Goal: Task Accomplishment & Management: Use online tool/utility

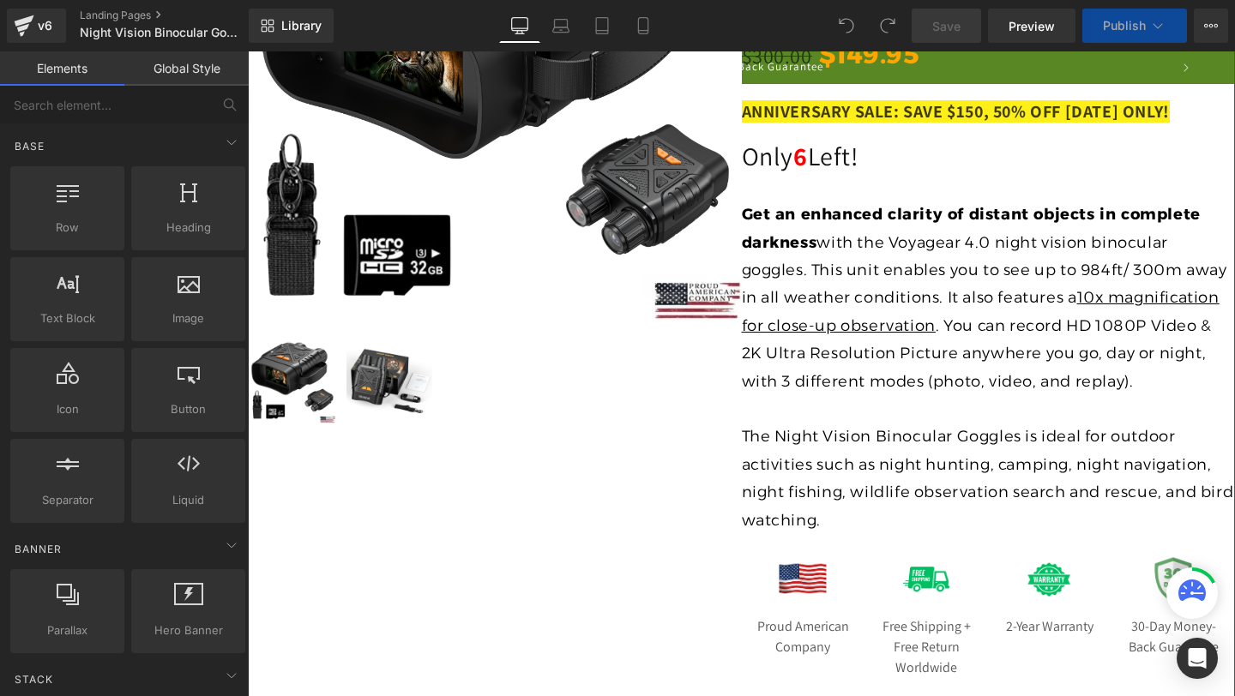
scroll to position [1257, 0]
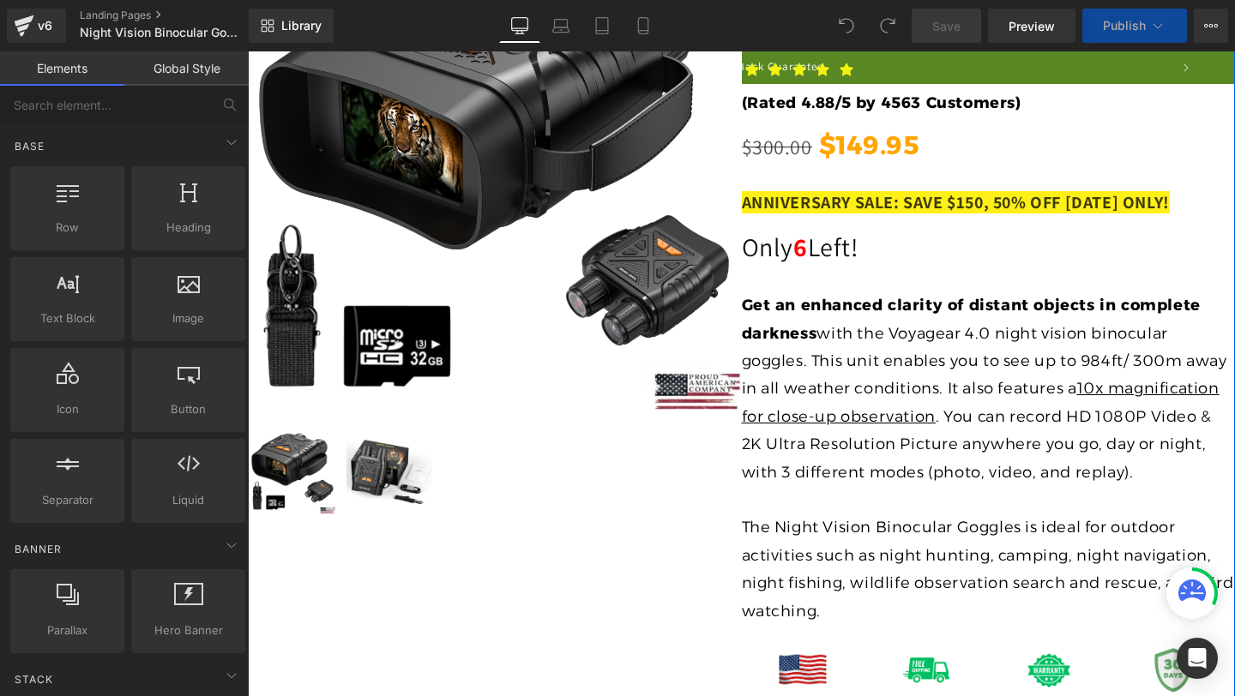
click at [869, 198] on span "ANNIVERSARY SALE: SAVE $150, 50% OFF [DATE] ONLY!" at bounding box center [956, 202] width 428 height 22
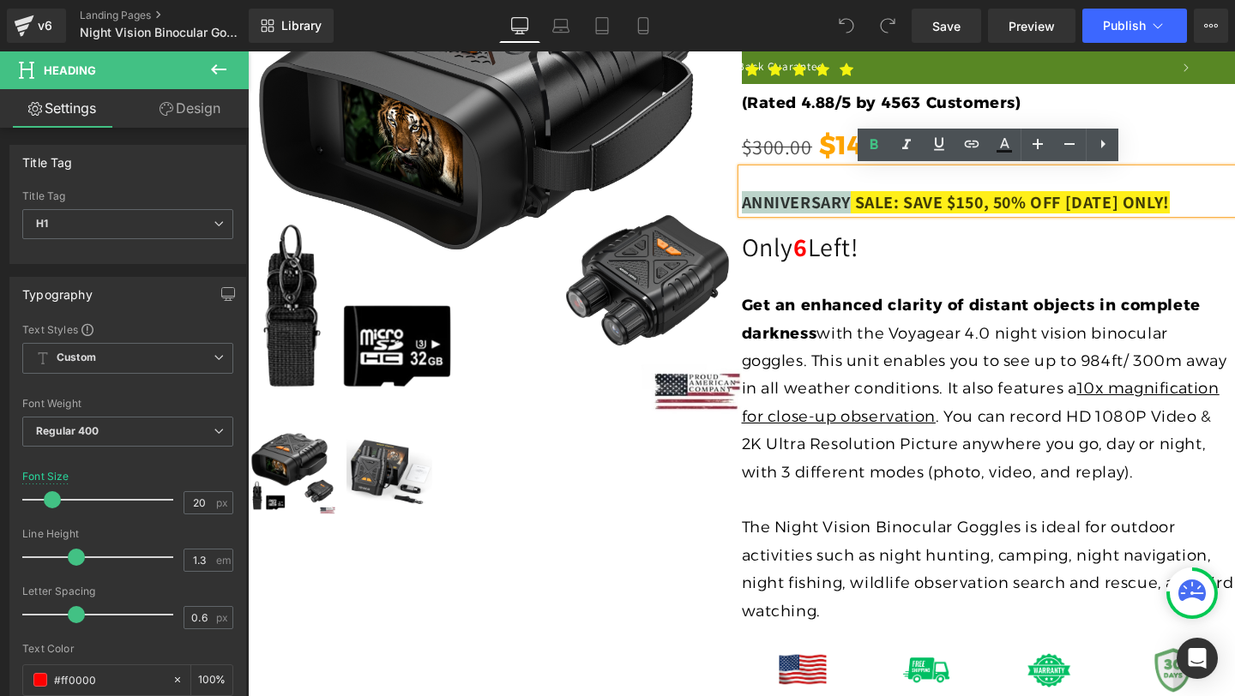
drag, startPoint x: 870, startPoint y: 198, endPoint x: 744, endPoint y: 202, distance: 126.1
click at [744, 202] on span "ANNIVERSARY SALE: SAVE $150, 50% OFF [DATE] ONLY!" at bounding box center [956, 202] width 428 height 22
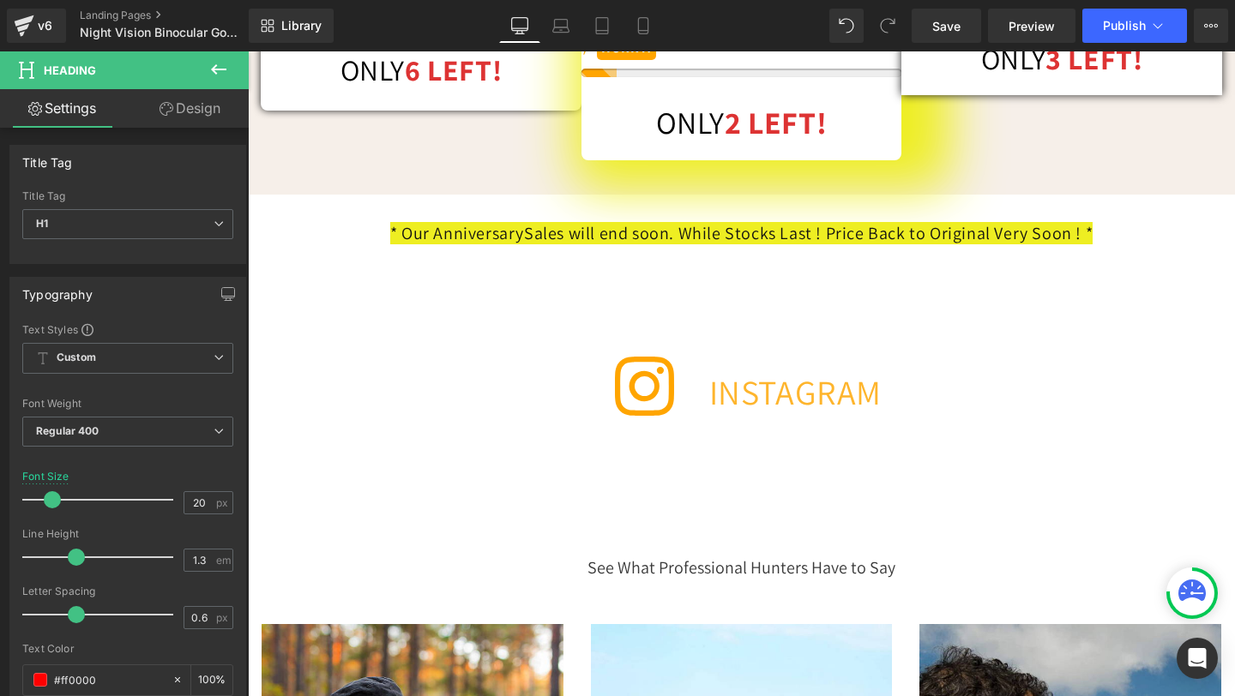
scroll to position [7090, 0]
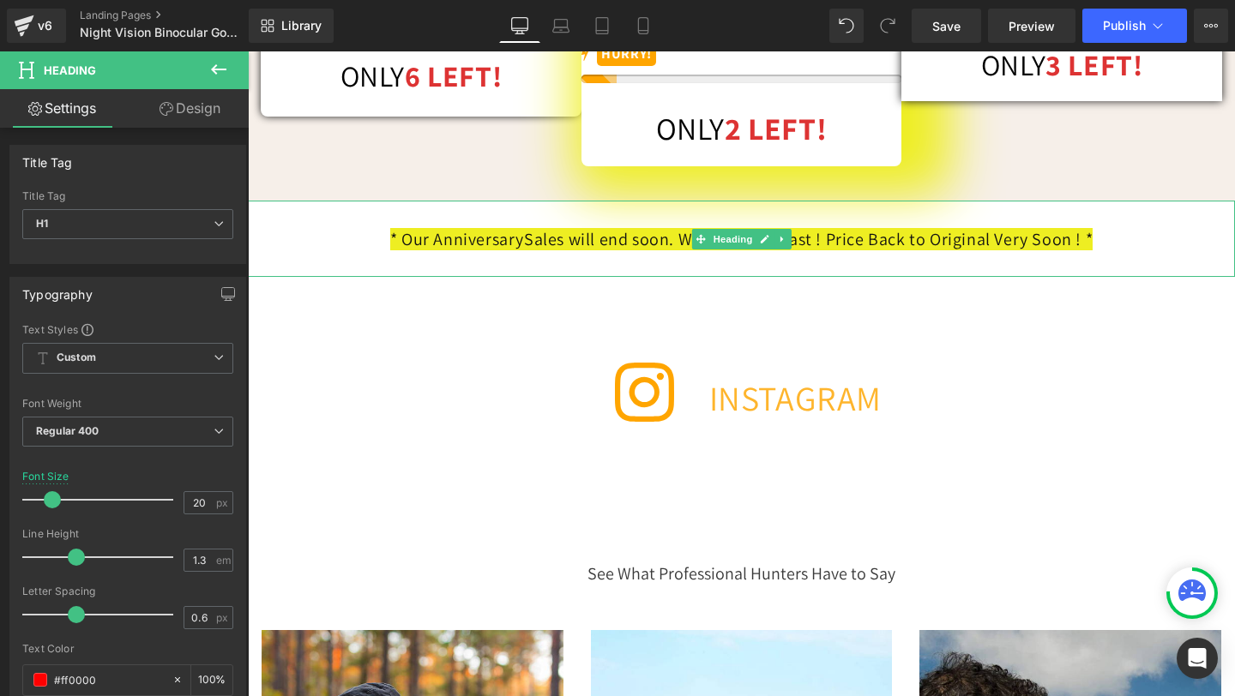
click at [505, 256] on div at bounding box center [741, 264] width 987 height 25
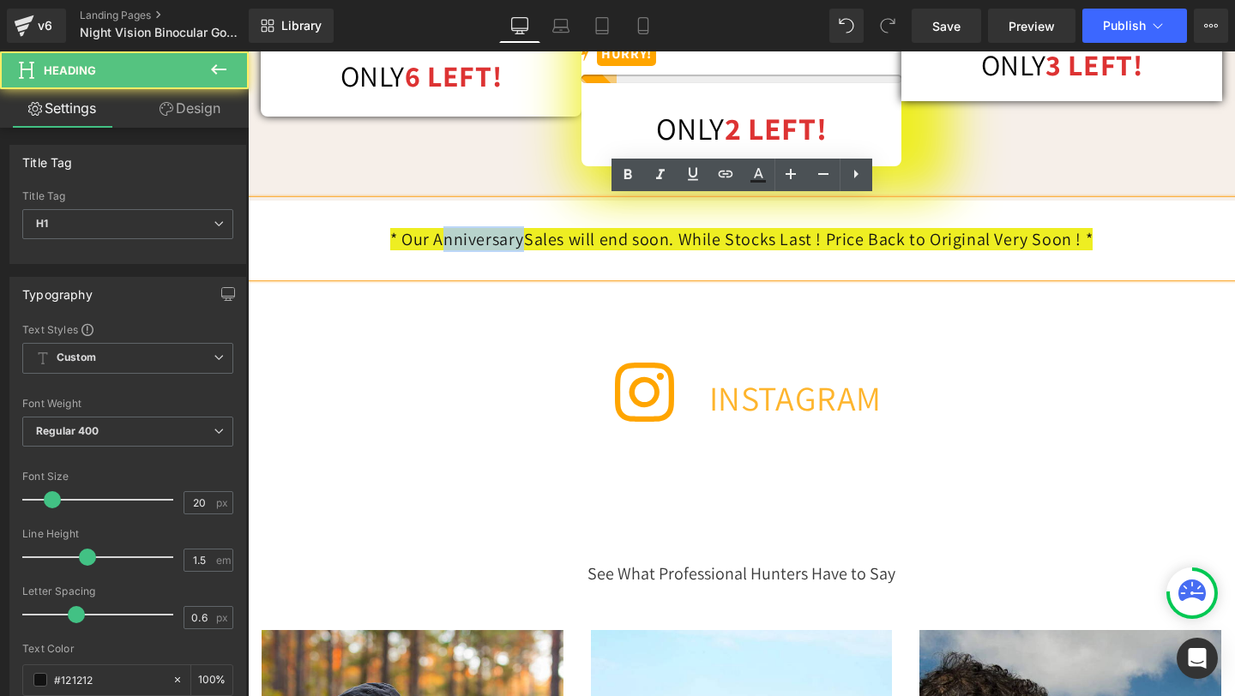
drag, startPoint x: 502, startPoint y: 234, endPoint x: 416, endPoint y: 235, distance: 85.8
click at [416, 235] on h1 "* Our Anniversary Sales will end soon. While Stocks Last ! Price Back to Origin…" at bounding box center [741, 239] width 987 height 26
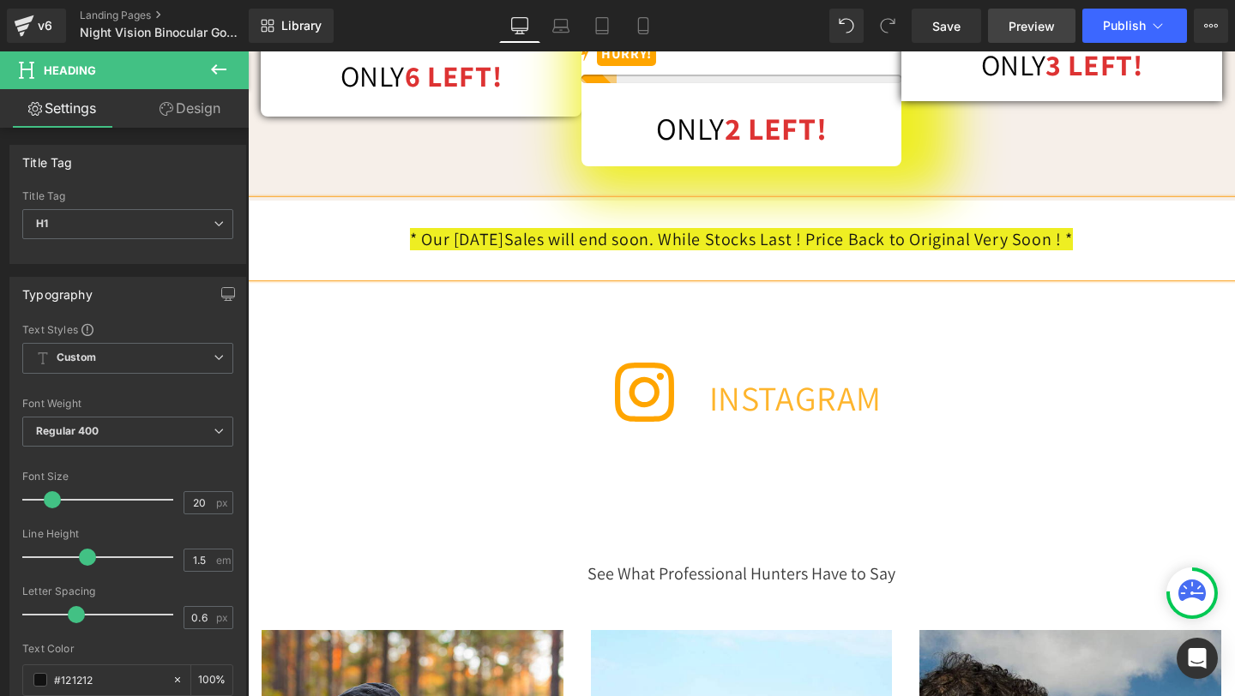
scroll to position [0, 0]
drag, startPoint x: 952, startPoint y: 25, endPoint x: 768, endPoint y: 17, distance: 184.6
click at [952, 25] on span "Save" at bounding box center [946, 26] width 28 height 18
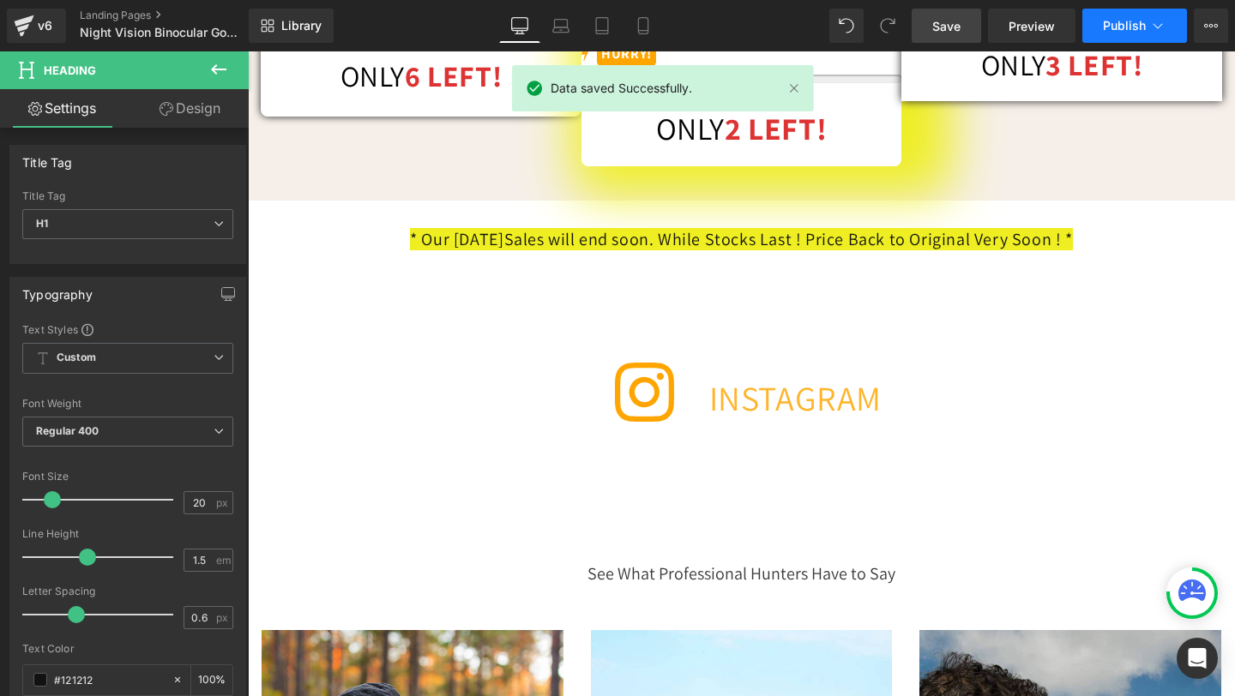
click at [1108, 21] on span "Publish" at bounding box center [1124, 26] width 43 height 14
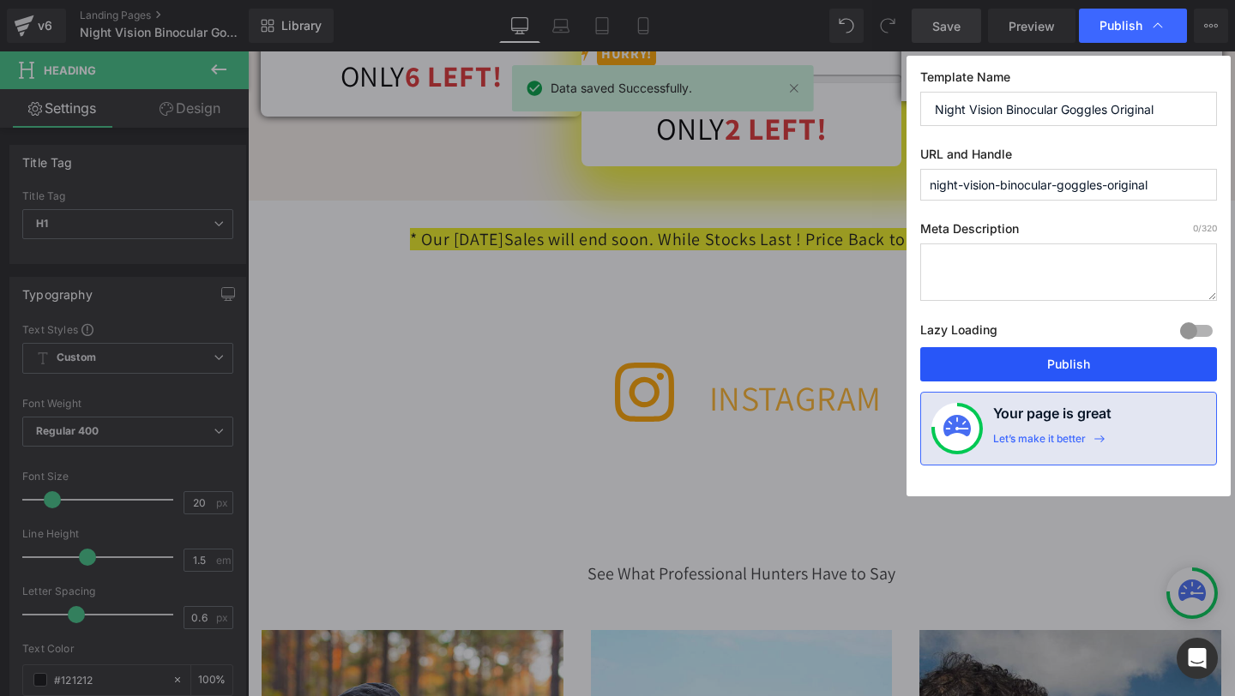
click at [1010, 366] on button "Publish" at bounding box center [1068, 364] width 297 height 34
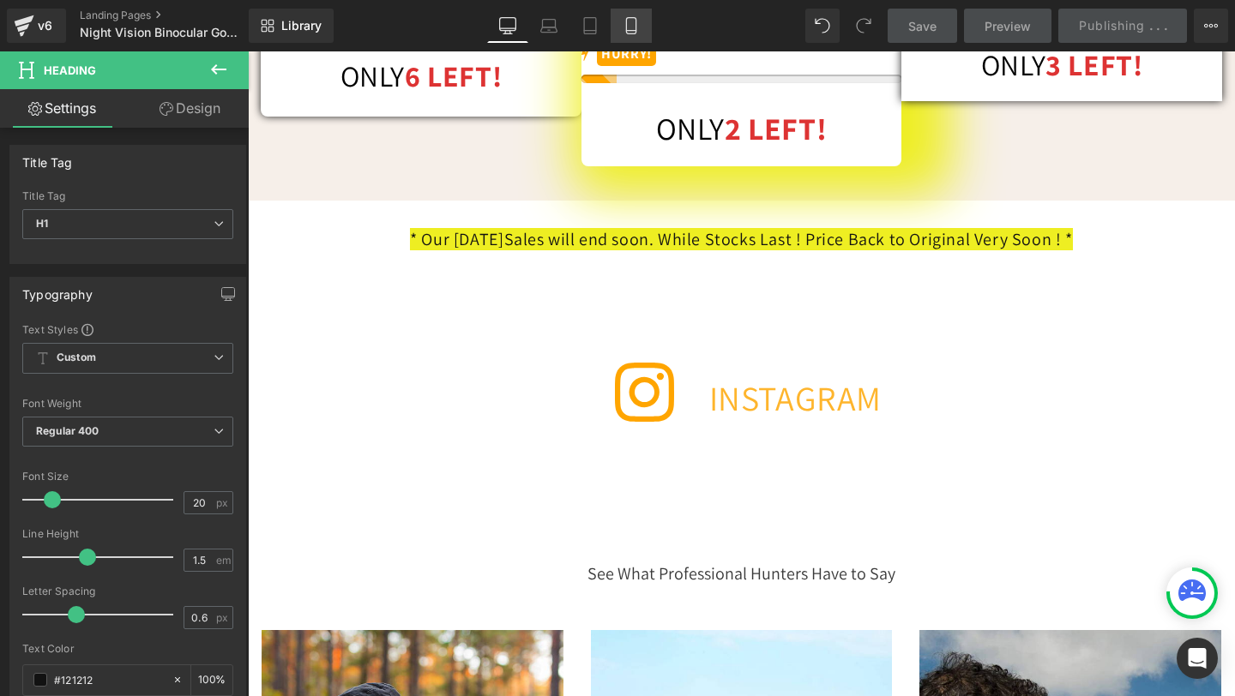
click at [634, 20] on icon at bounding box center [631, 25] width 17 height 17
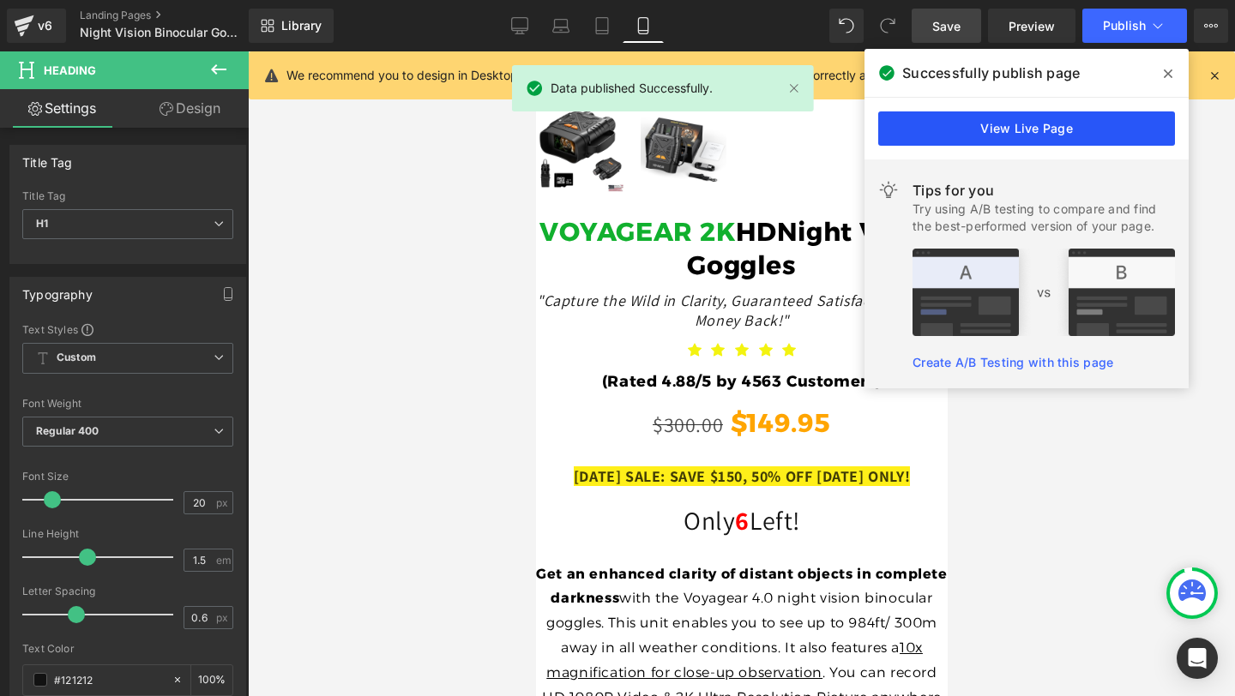
click at [940, 124] on link "View Live Page" at bounding box center [1026, 129] width 297 height 34
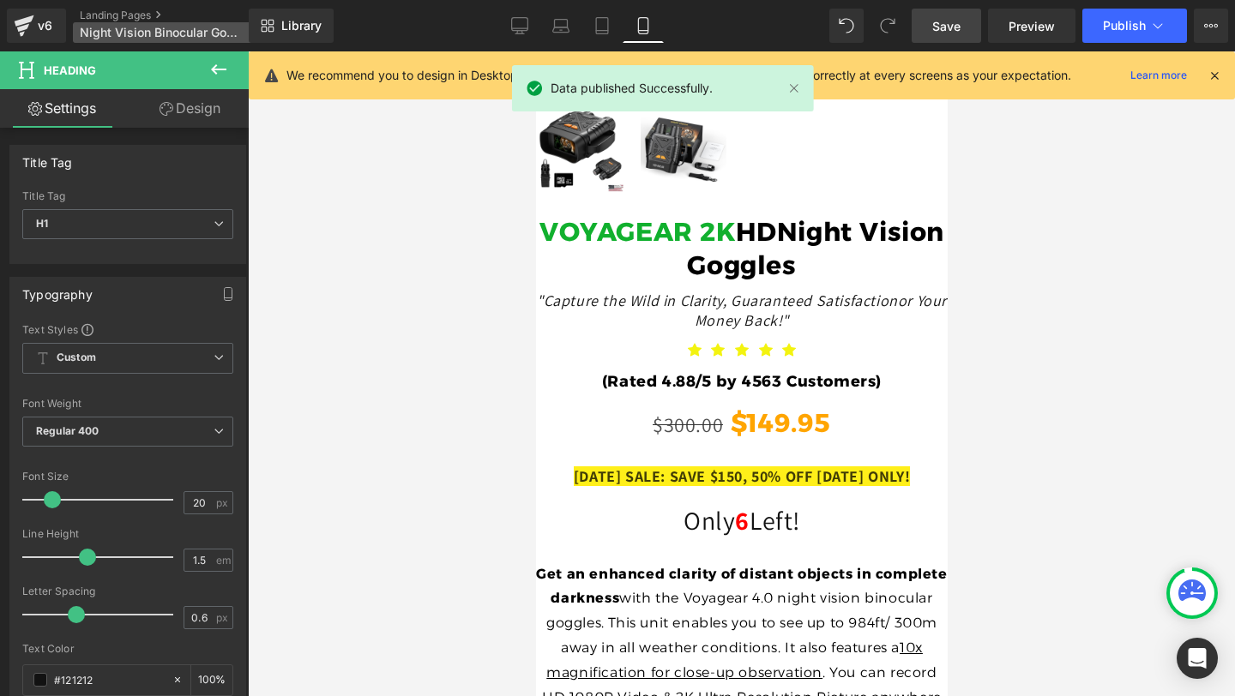
scroll to position [0, 314]
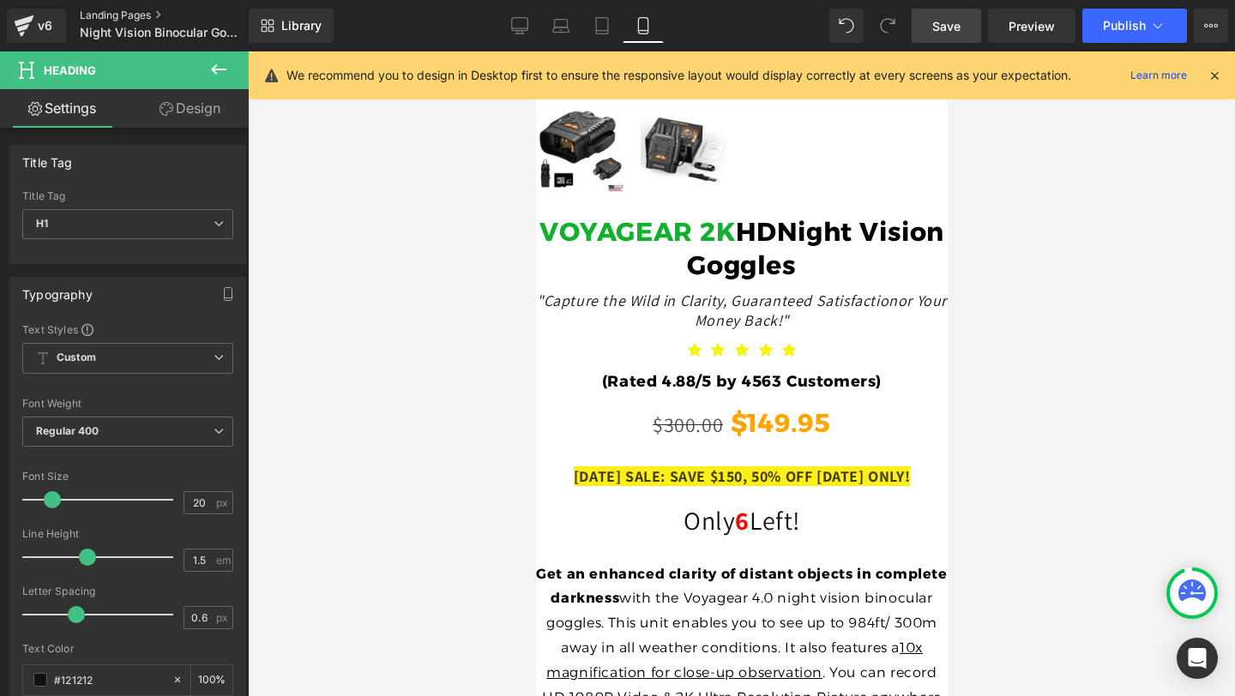
click at [137, 15] on link "Landing Pages" at bounding box center [178, 16] width 197 height 14
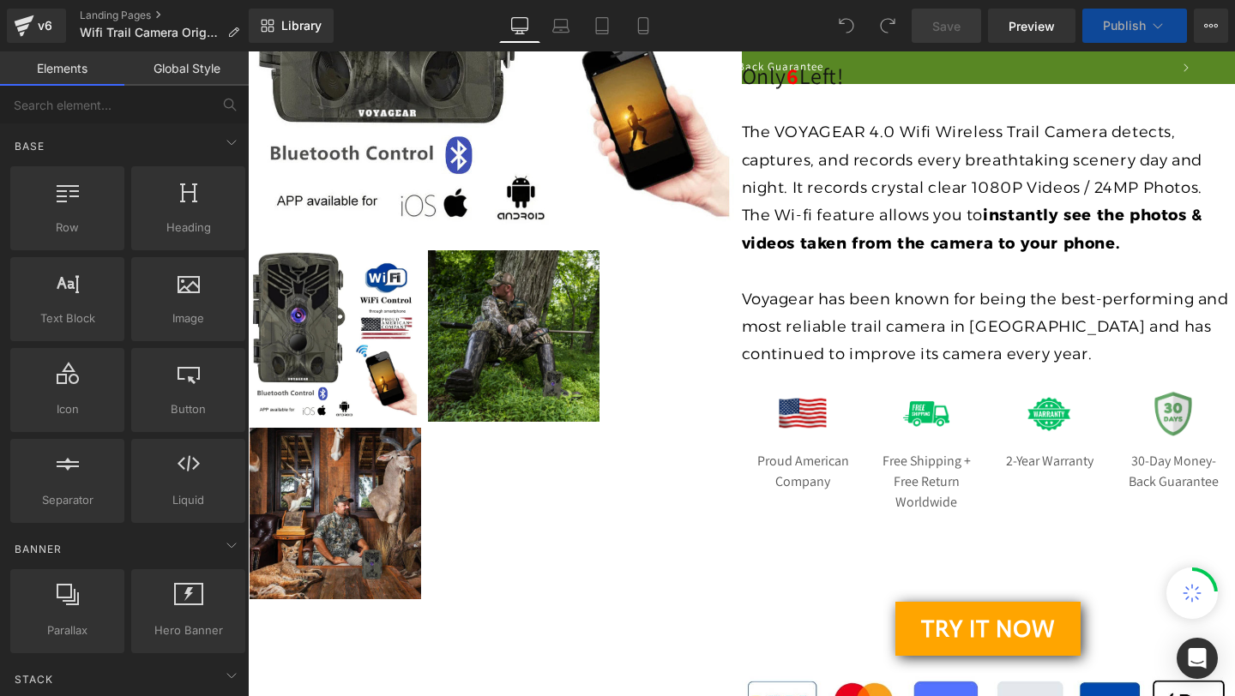
scroll to position [1201, 0]
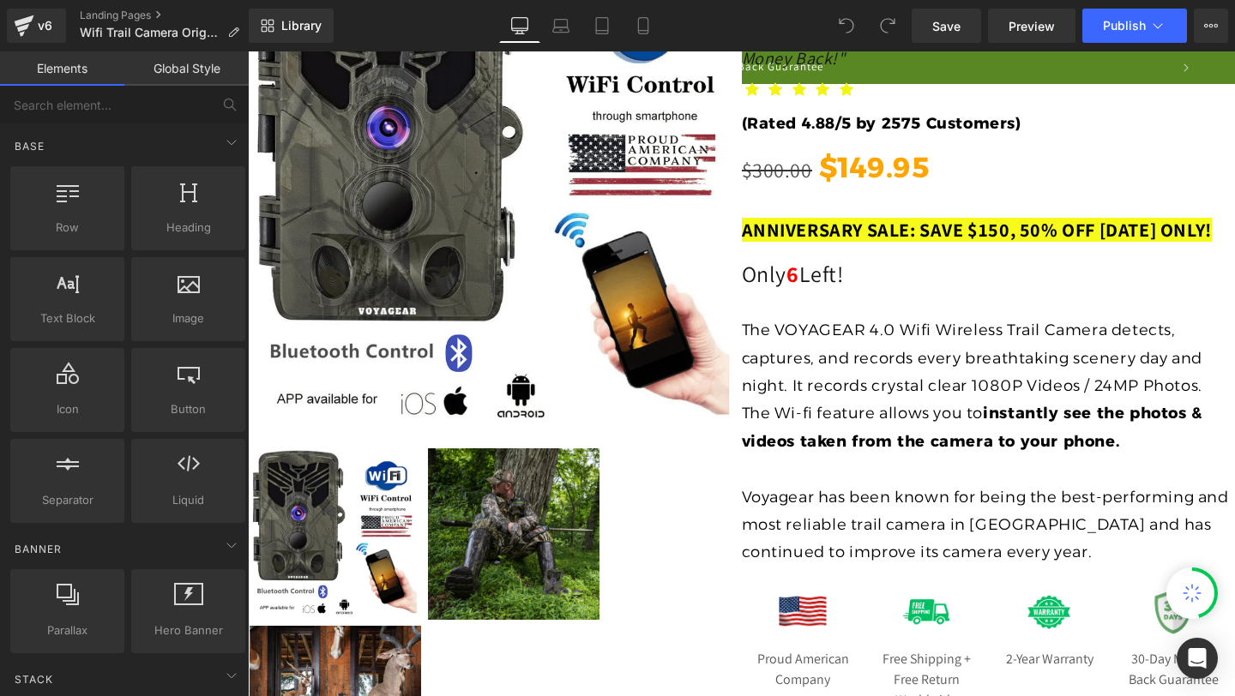
click at [840, 243] on h1 "ANNIVERSARY SALE: SAVE $150, 50% OFF [DATE] ONLY!" at bounding box center [989, 230] width 494 height 25
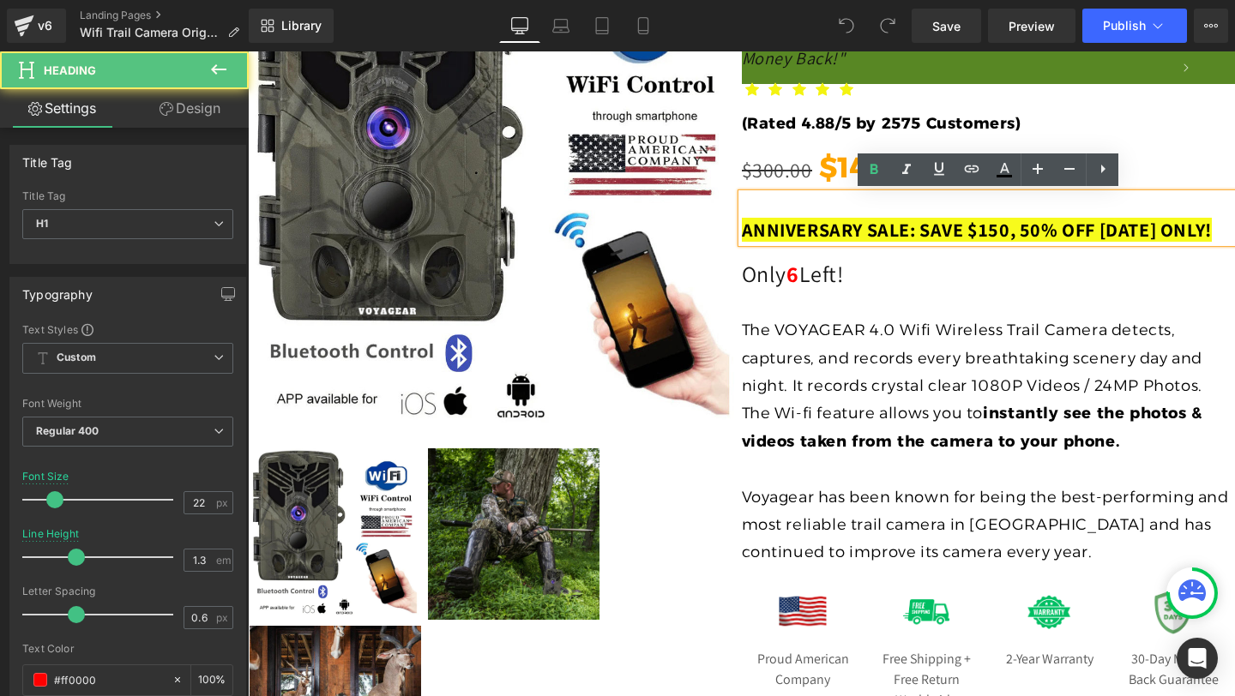
scroll to position [0, 1717]
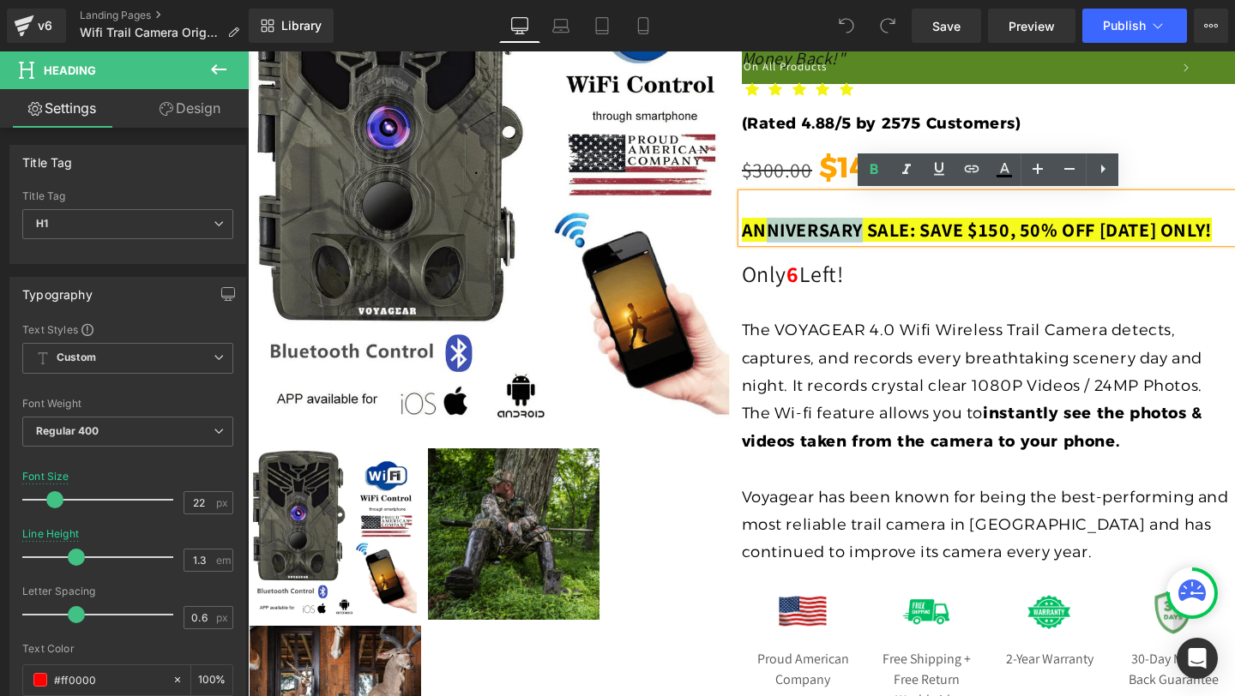
drag, startPoint x: 882, startPoint y: 226, endPoint x: 769, endPoint y: 228, distance: 113.2
click at [769, 228] on span "ANNIVERSARY SALE: SAVE $150, 50% OFF [DATE] ONLY!" at bounding box center [977, 230] width 470 height 24
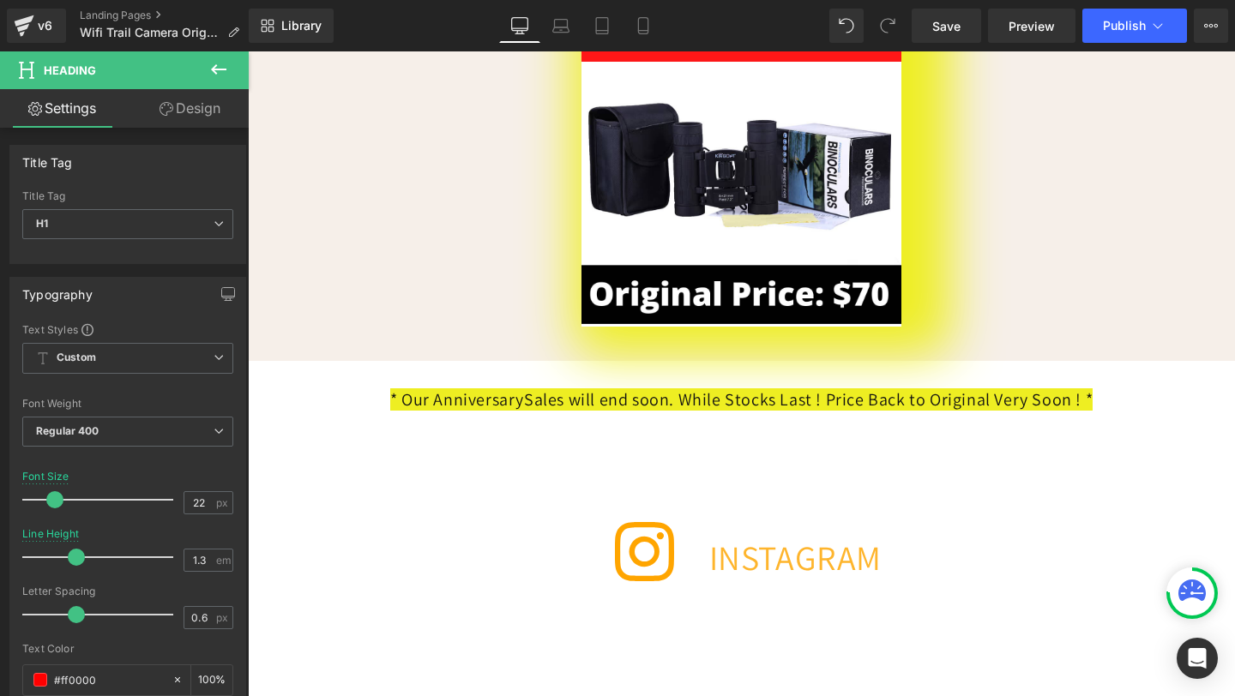
scroll to position [7200, 0]
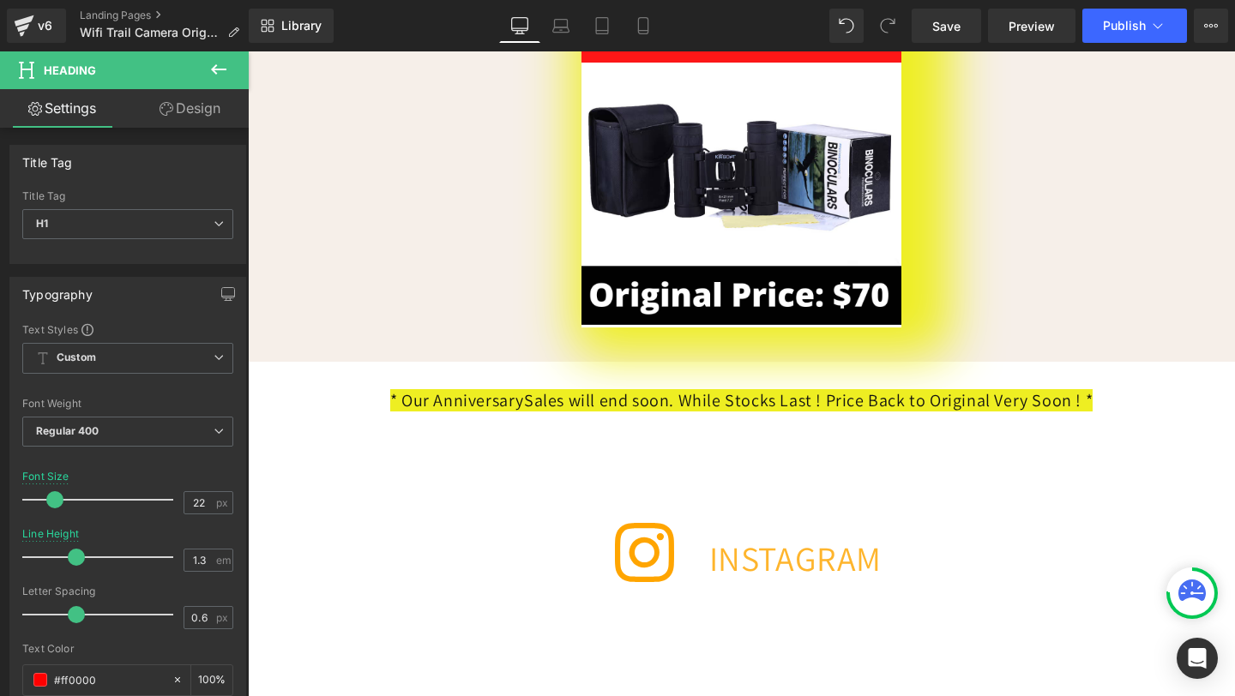
click at [524, 412] on span "Sales will end soon. While Stocks Last ! Price Back to Original Very Soon ! *" at bounding box center [808, 400] width 569 height 22
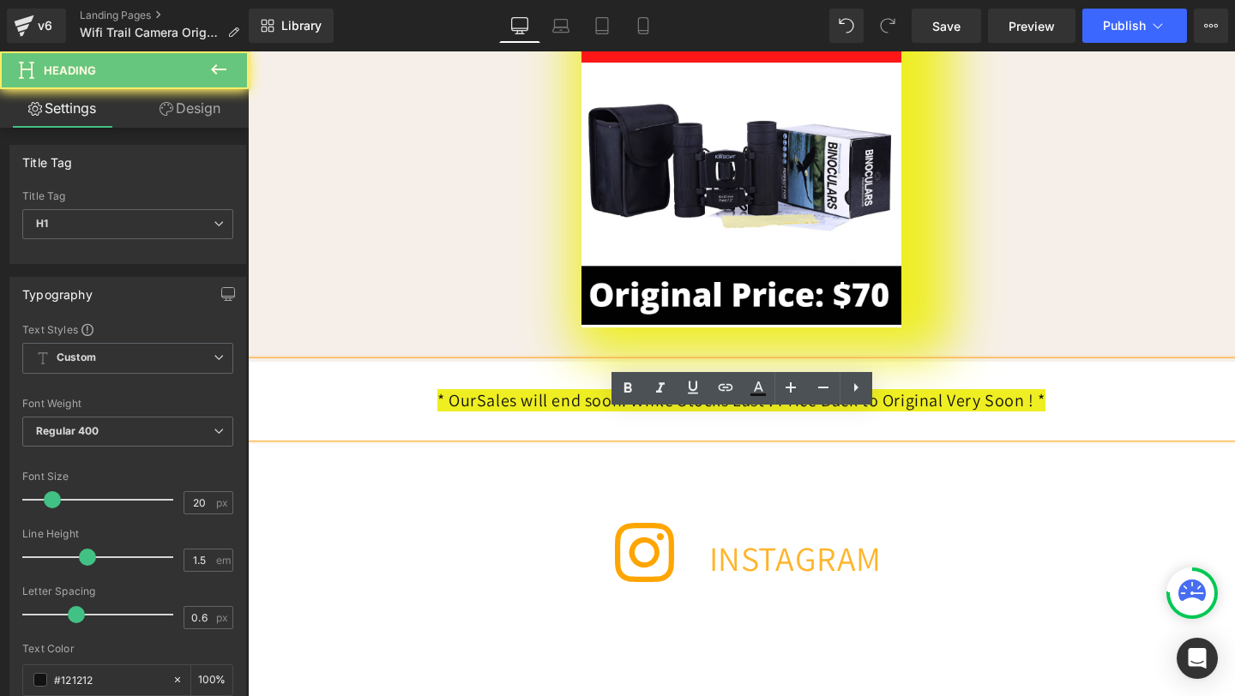
drag, startPoint x: 501, startPoint y: 446, endPoint x: 408, endPoint y: 453, distance: 92.9
click at [437, 412] on span "* Our" at bounding box center [456, 400] width 39 height 22
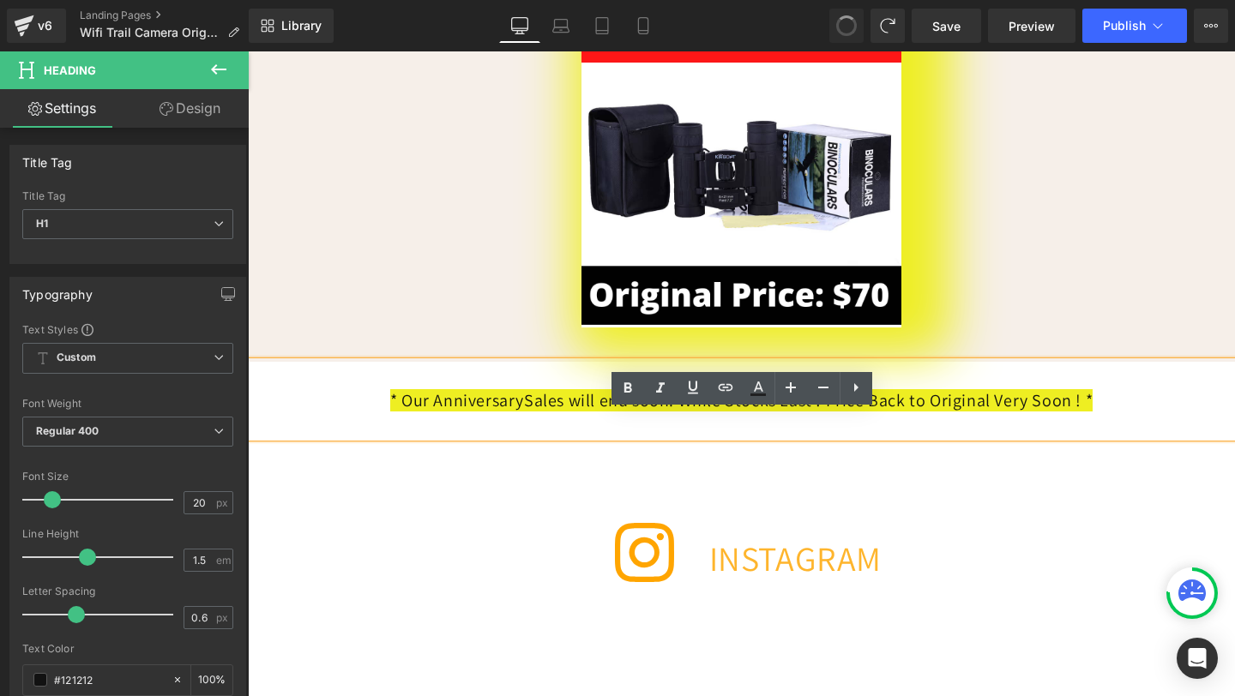
scroll to position [0, 1717]
click at [465, 412] on span "* Our Anniversary" at bounding box center [457, 400] width 134 height 22
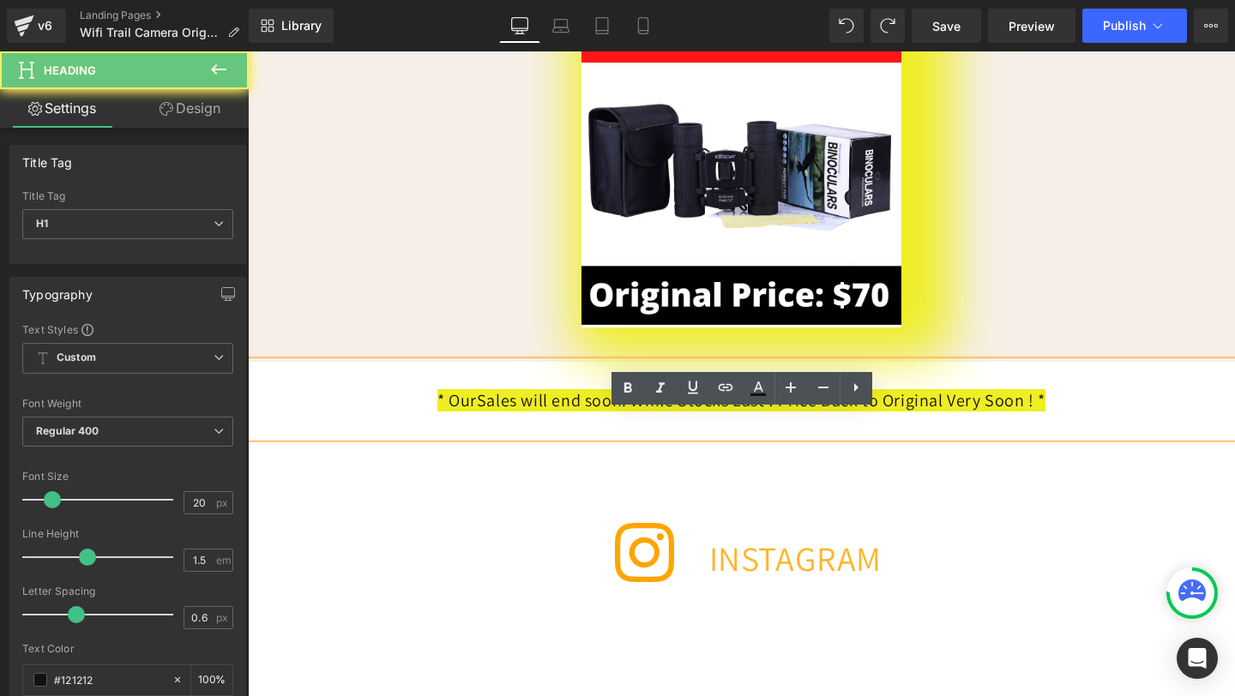
drag, startPoint x: 501, startPoint y: 451, endPoint x: 411, endPoint y: 451, distance: 90.1
click at [437, 412] on span "* Our" at bounding box center [456, 400] width 39 height 22
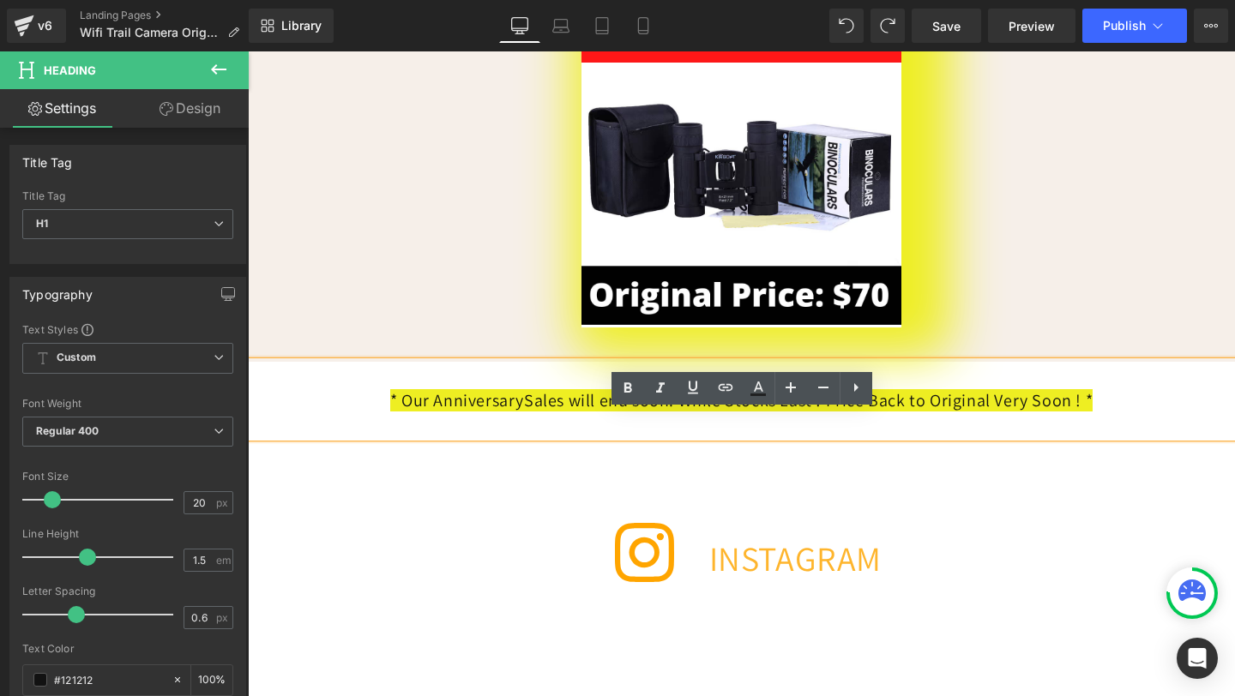
scroll to position [0, 0]
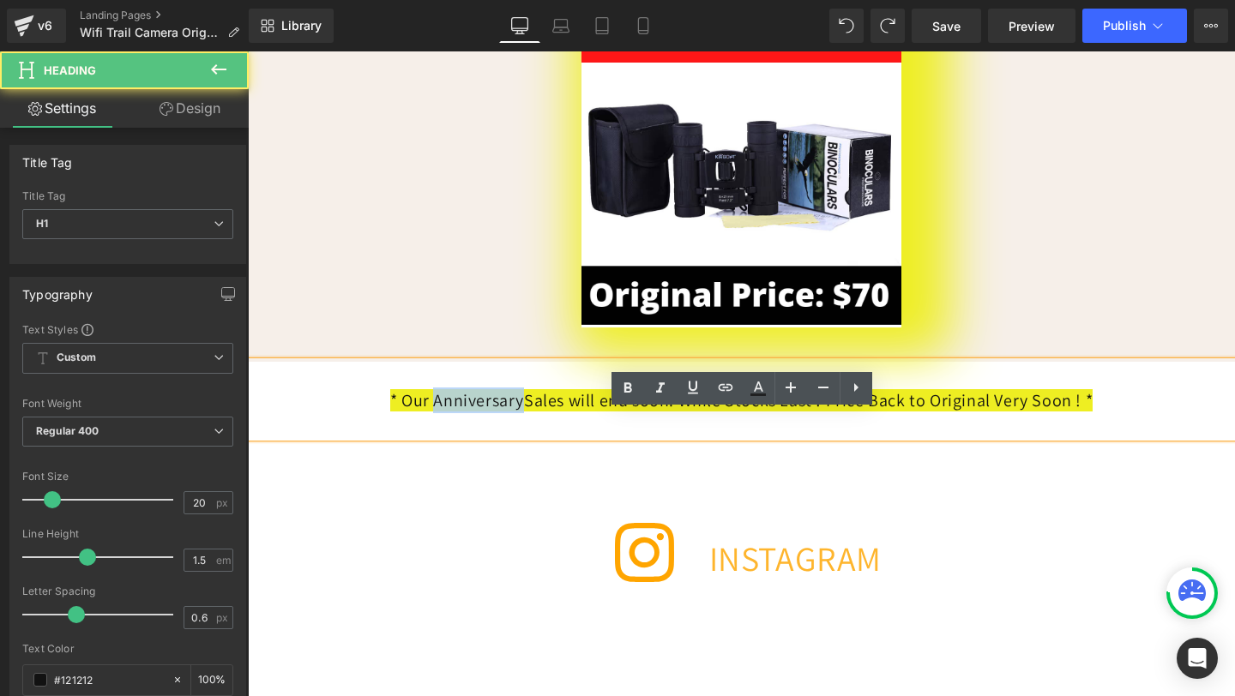
drag, startPoint x: 408, startPoint y: 453, endPoint x: 502, endPoint y: 455, distance: 93.5
click at [502, 413] on h1 "* Our Anniversary Sales will end soon. While Stocks Last ! Price Back to Origin…" at bounding box center [741, 401] width 987 height 26
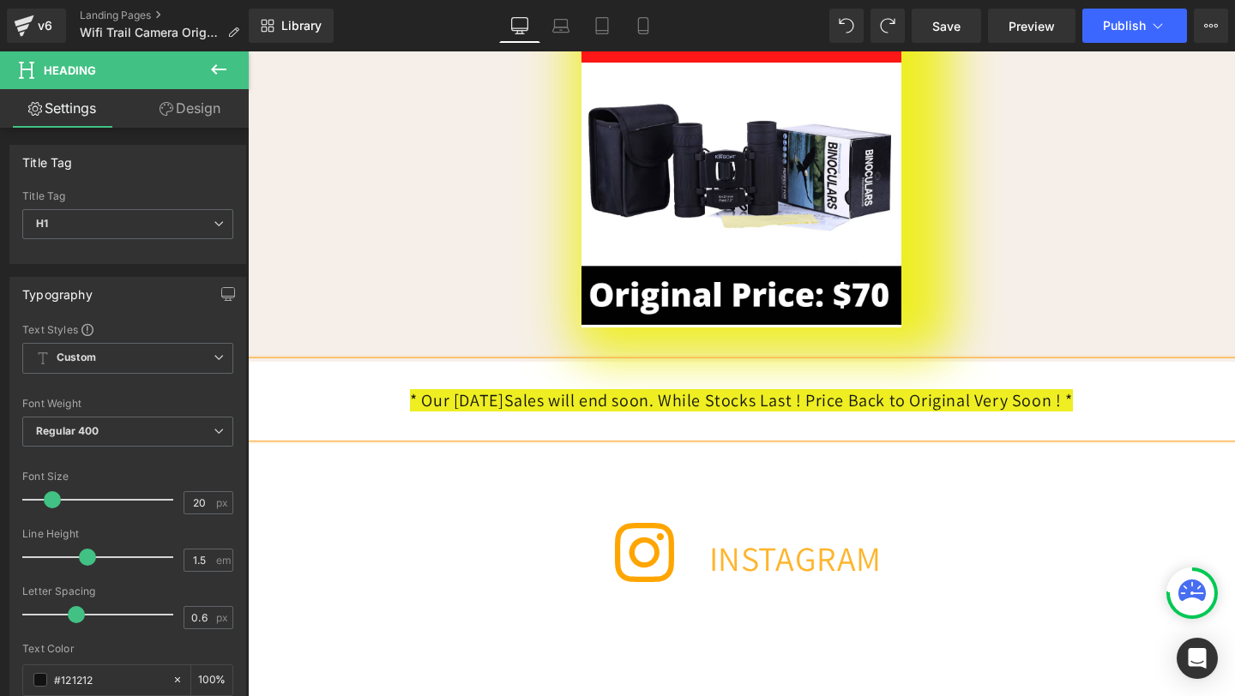
scroll to position [0, 859]
click at [955, 28] on span "Save" at bounding box center [946, 26] width 28 height 18
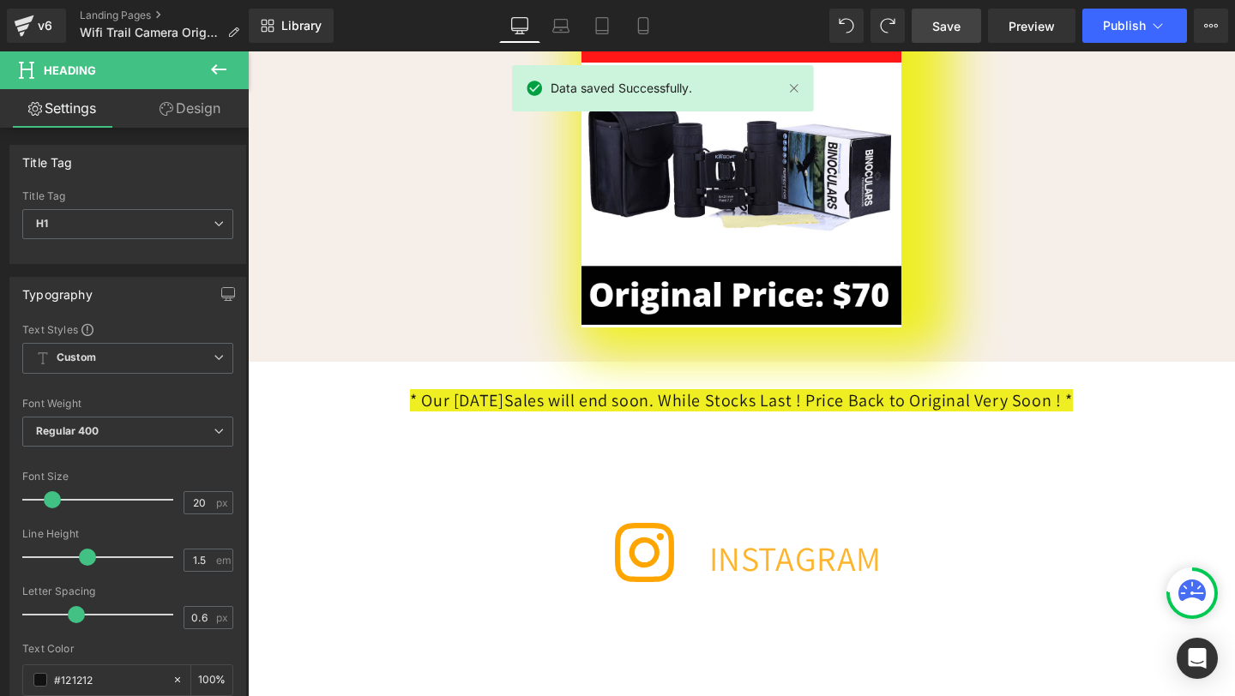
scroll to position [0, 0]
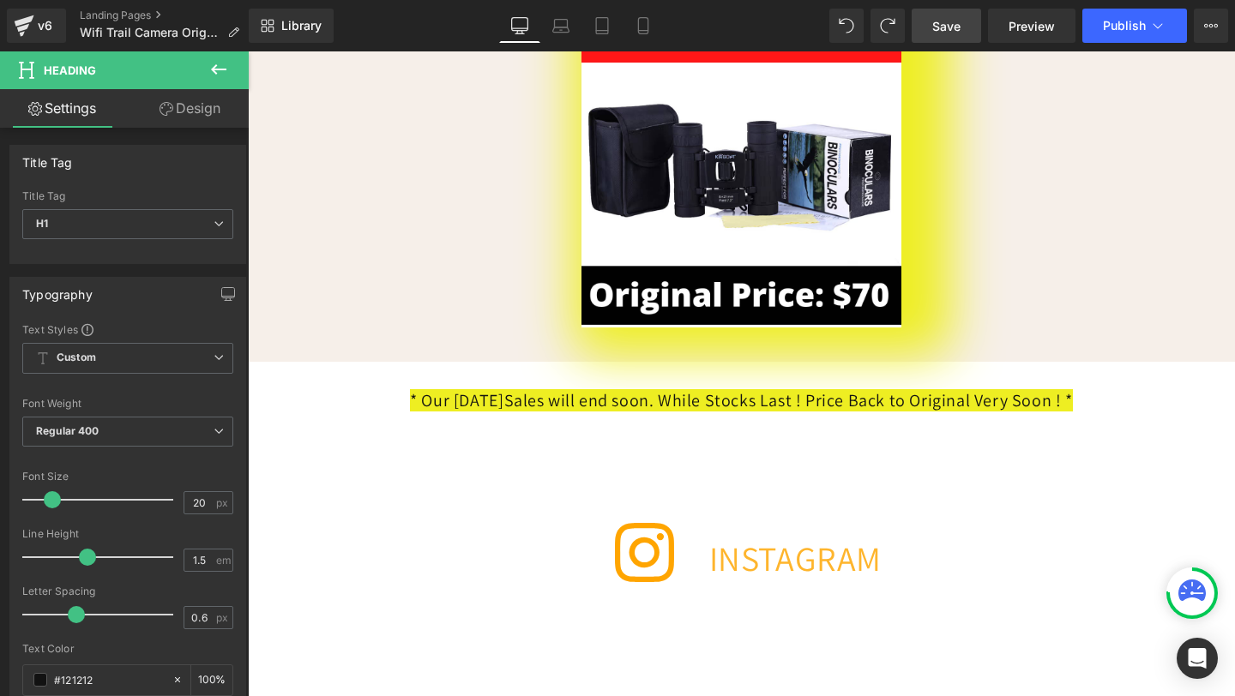
click at [957, 27] on span "Save" at bounding box center [946, 26] width 28 height 18
click at [1125, 21] on span "Publish" at bounding box center [1124, 26] width 43 height 14
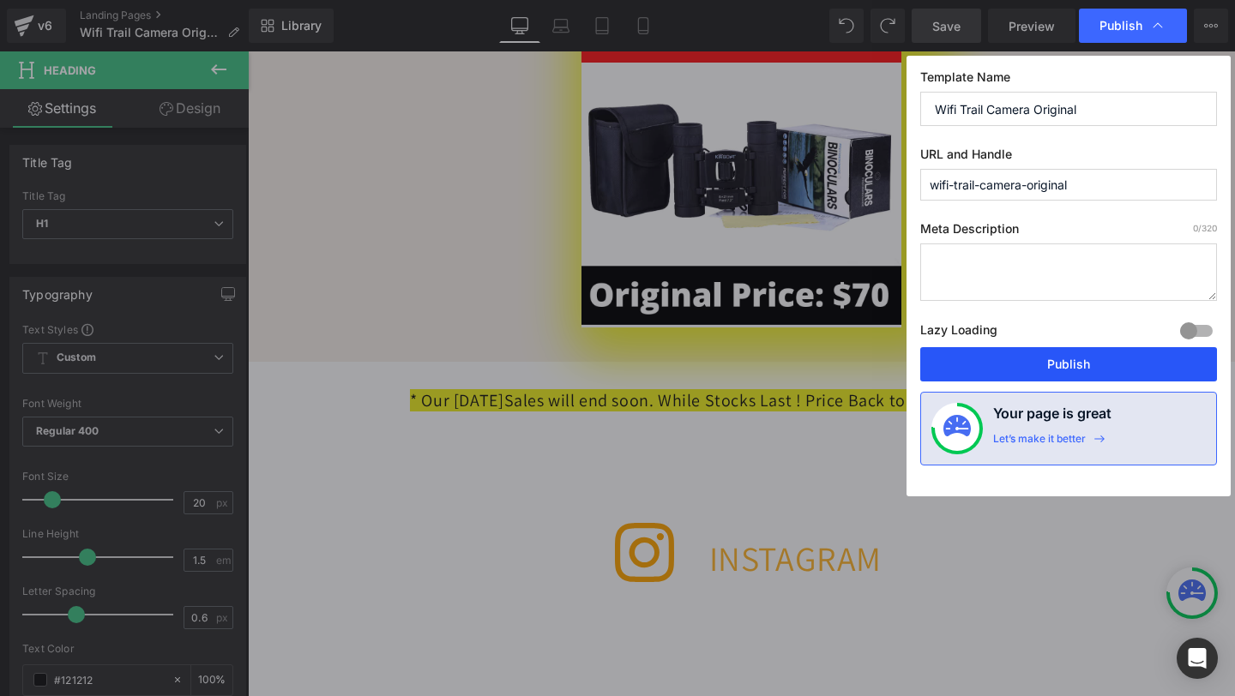
drag, startPoint x: 1017, startPoint y: 356, endPoint x: 417, endPoint y: 40, distance: 678.3
click at [1017, 356] on button "Publish" at bounding box center [1068, 364] width 297 height 34
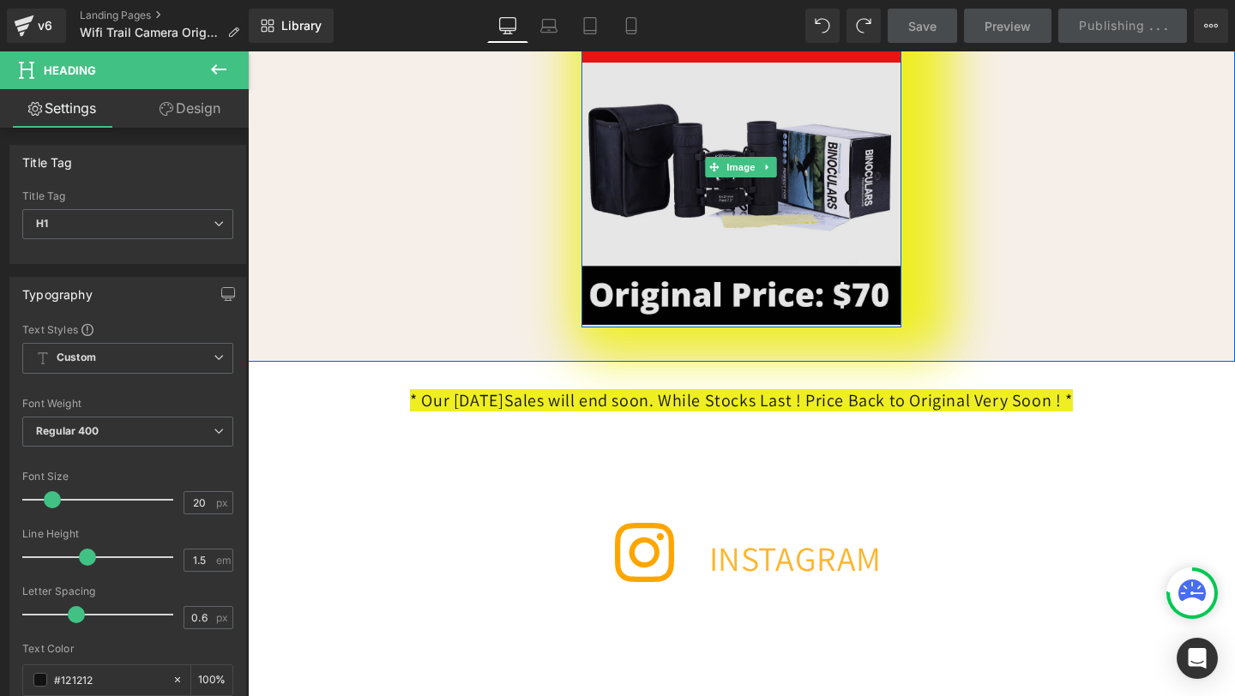
scroll to position [0, 0]
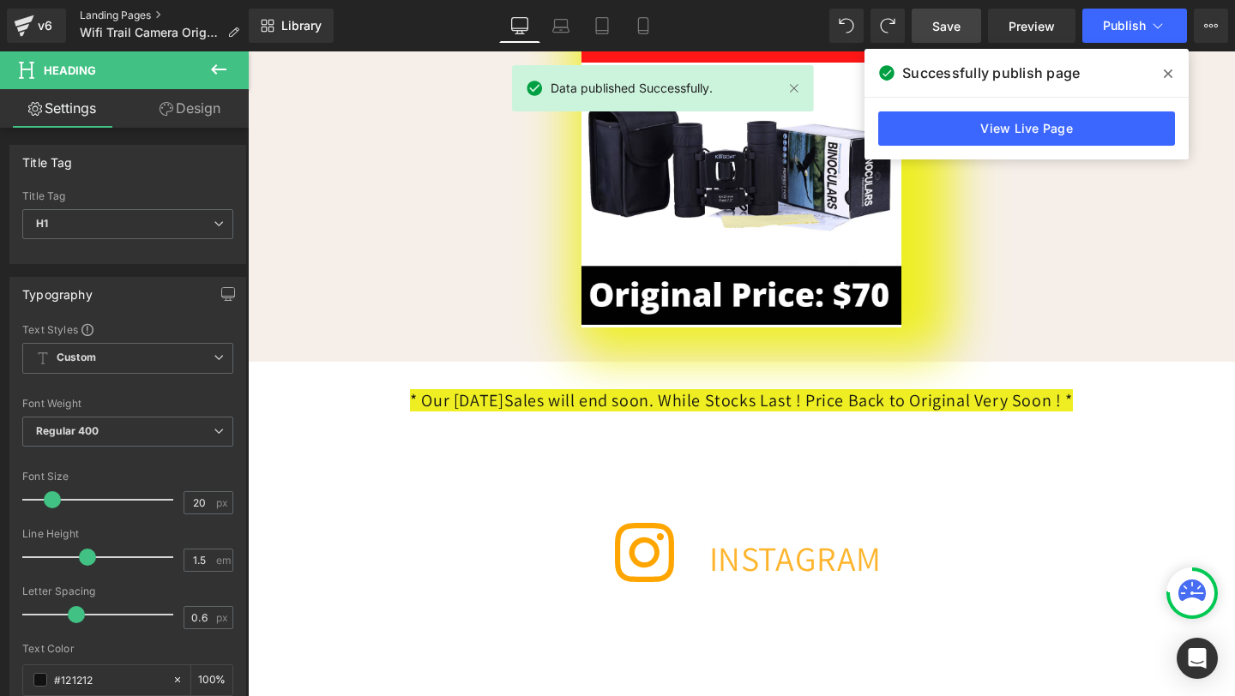
scroll to position [0, 859]
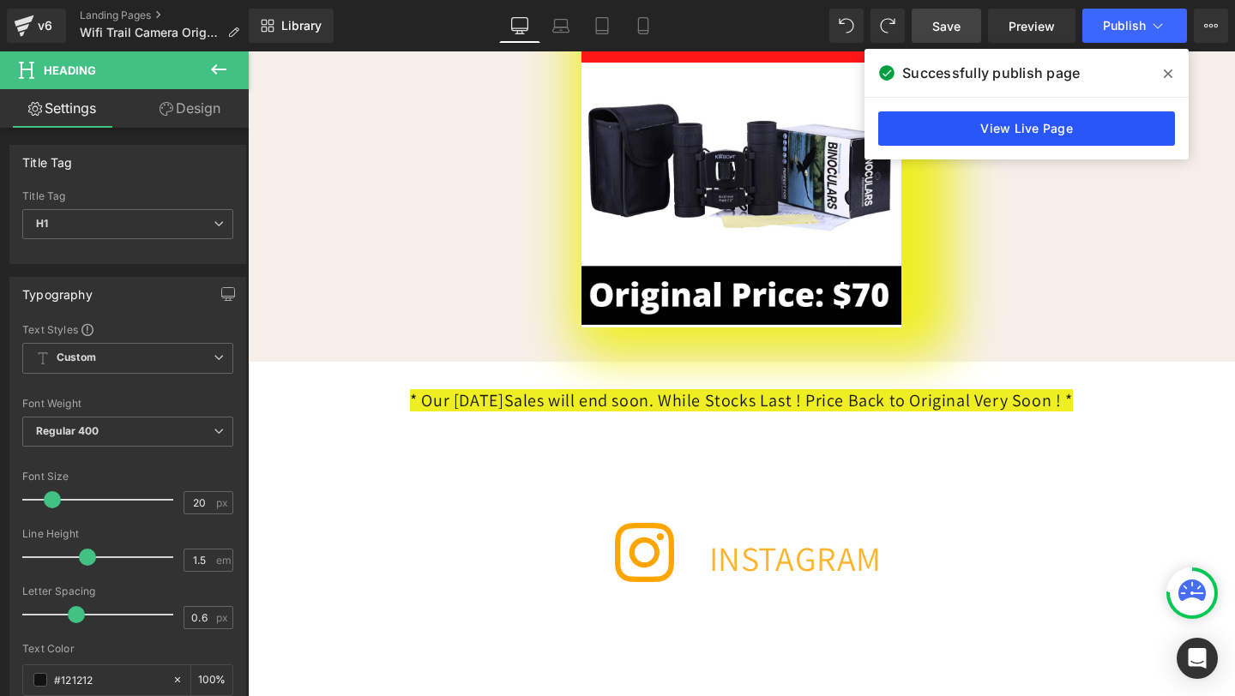
click at [955, 124] on link "View Live Page" at bounding box center [1026, 129] width 297 height 34
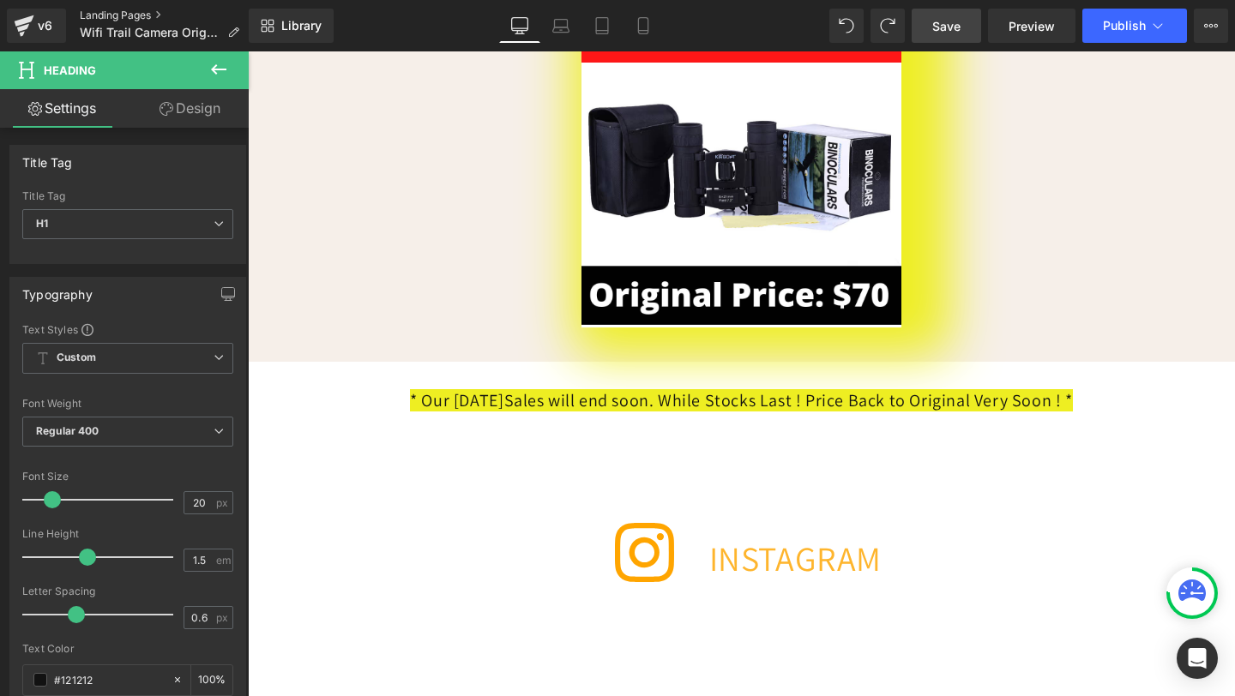
click at [107, 14] on link "Landing Pages" at bounding box center [166, 16] width 173 height 14
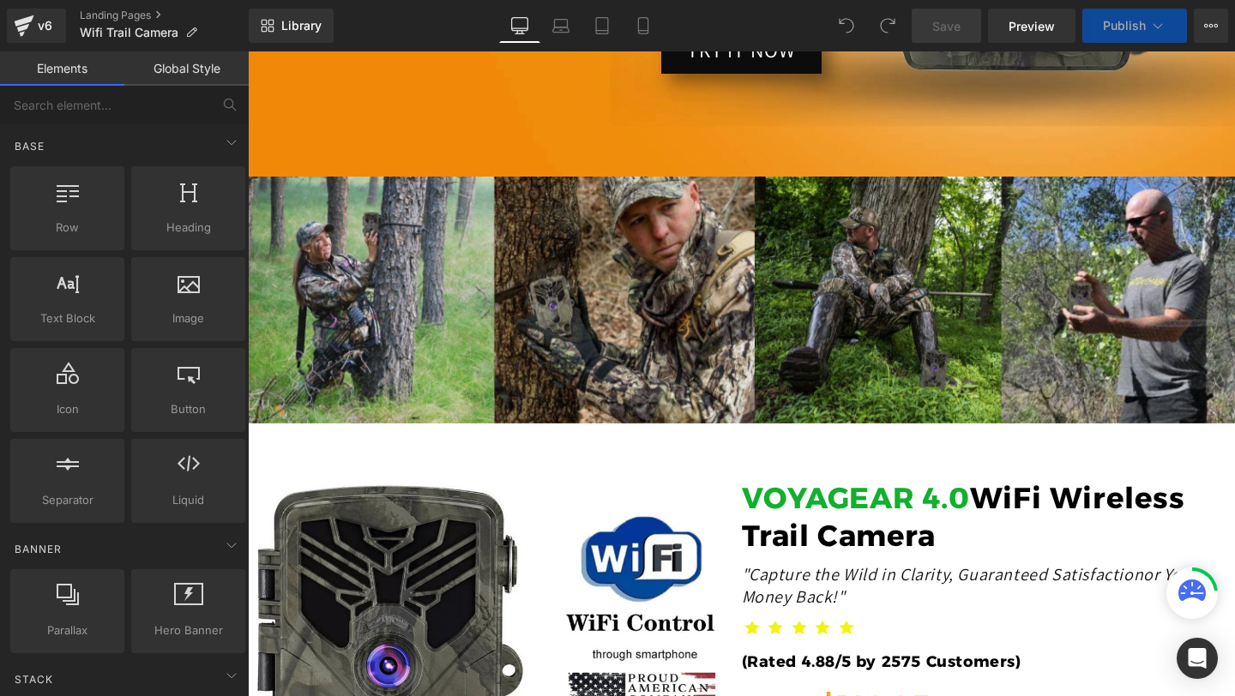
scroll to position [1045, 0]
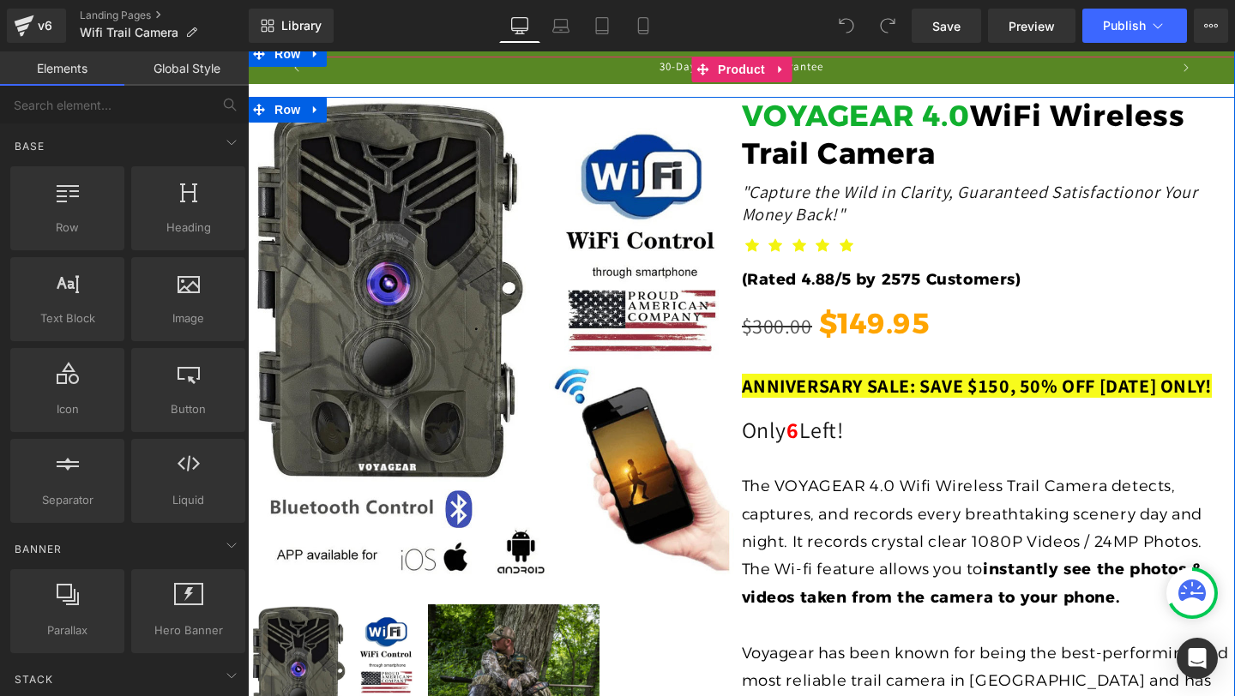
click at [876, 377] on span "ANNIVERSARY SALE: SAVE $150, 50% OFF [DATE] ONLY!" at bounding box center [977, 386] width 470 height 24
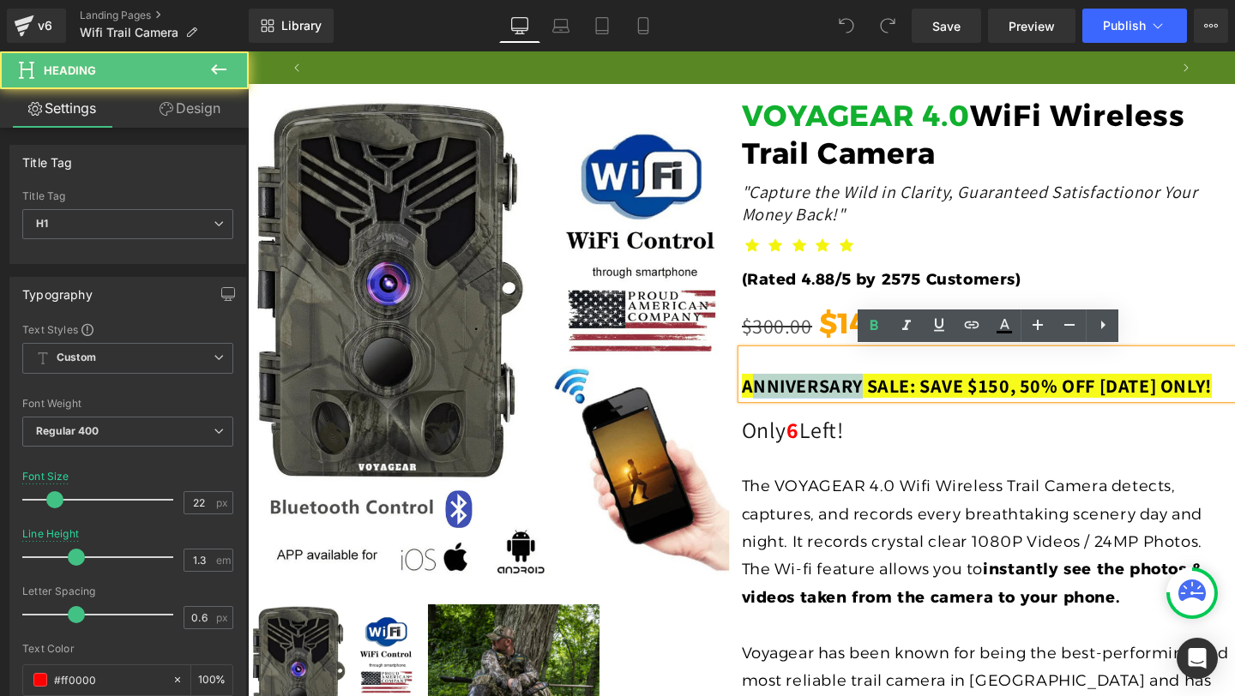
scroll to position [0, 1717]
drag, startPoint x: 883, startPoint y: 384, endPoint x: 761, endPoint y: 383, distance: 121.8
click at [761, 384] on span "ANNIVERSARY SALE: SAVE $150, 50% OFF [DATE] ONLY!" at bounding box center [977, 386] width 470 height 24
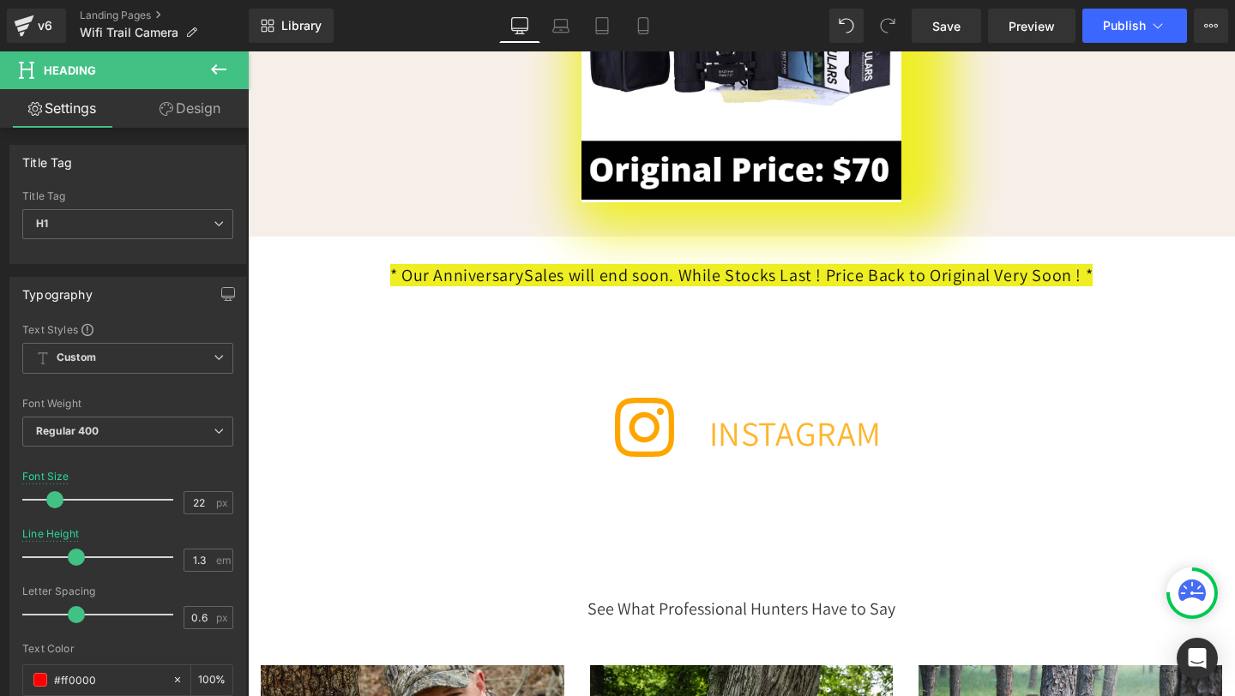
scroll to position [0, 859]
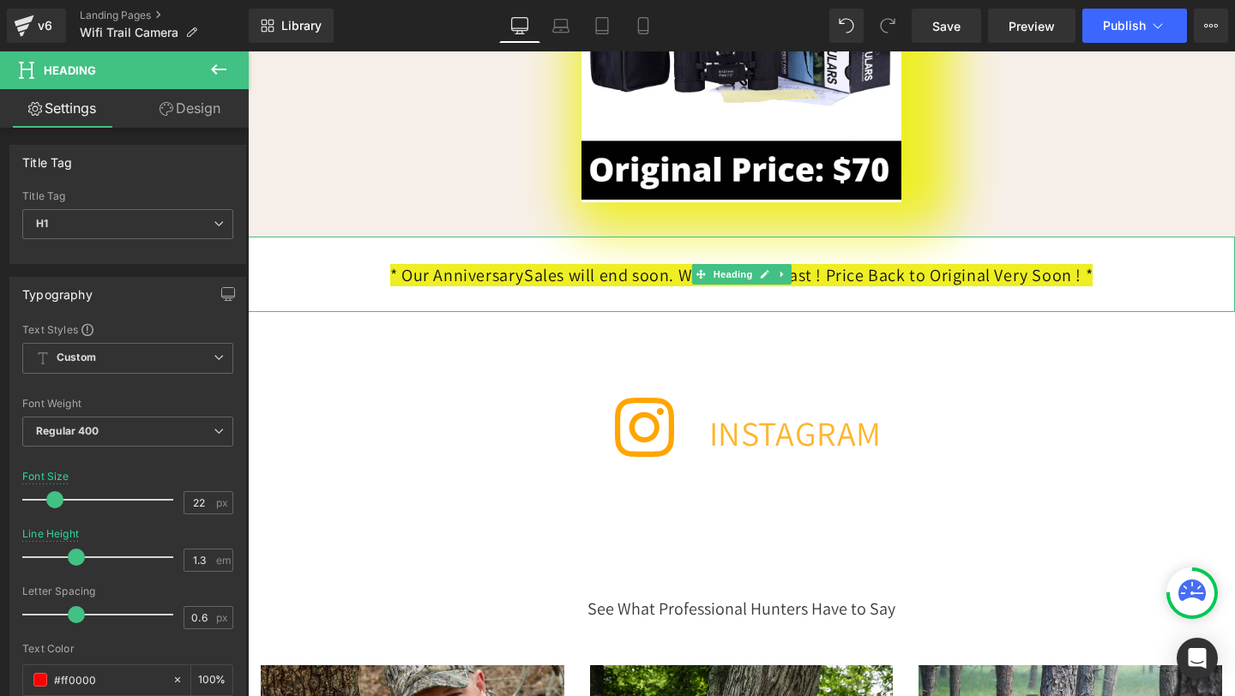
click at [524, 286] on span "Sales will end soon. While Stocks Last ! Price Back to Original Very Soon ! *" at bounding box center [808, 275] width 569 height 22
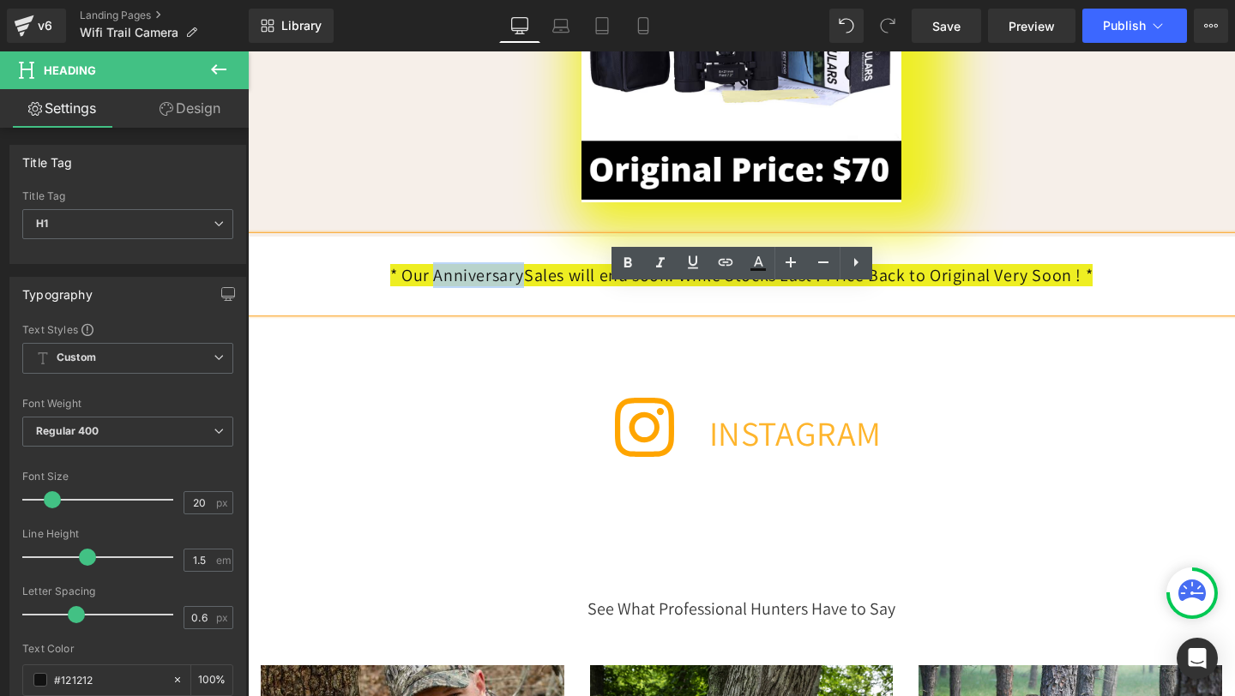
drag, startPoint x: 500, startPoint y: 327, endPoint x: 407, endPoint y: 325, distance: 92.6
click at [407, 286] on span "* Our Anniversary" at bounding box center [457, 275] width 134 height 22
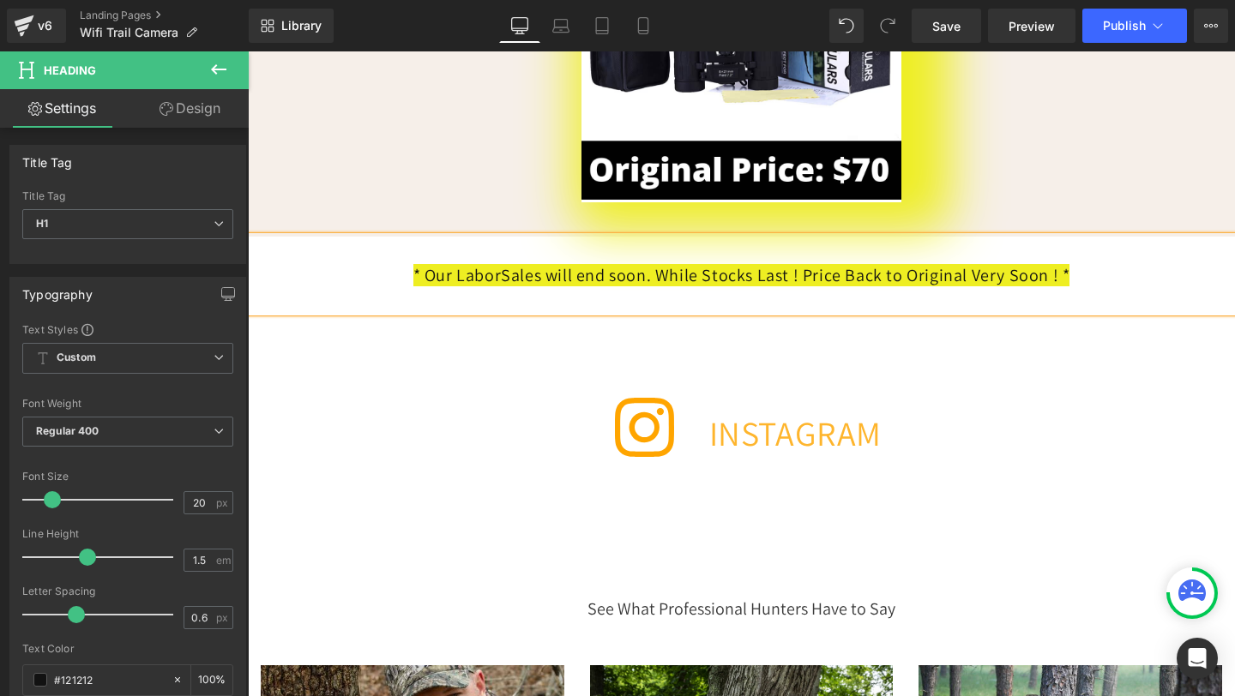
scroll to position [0, 1717]
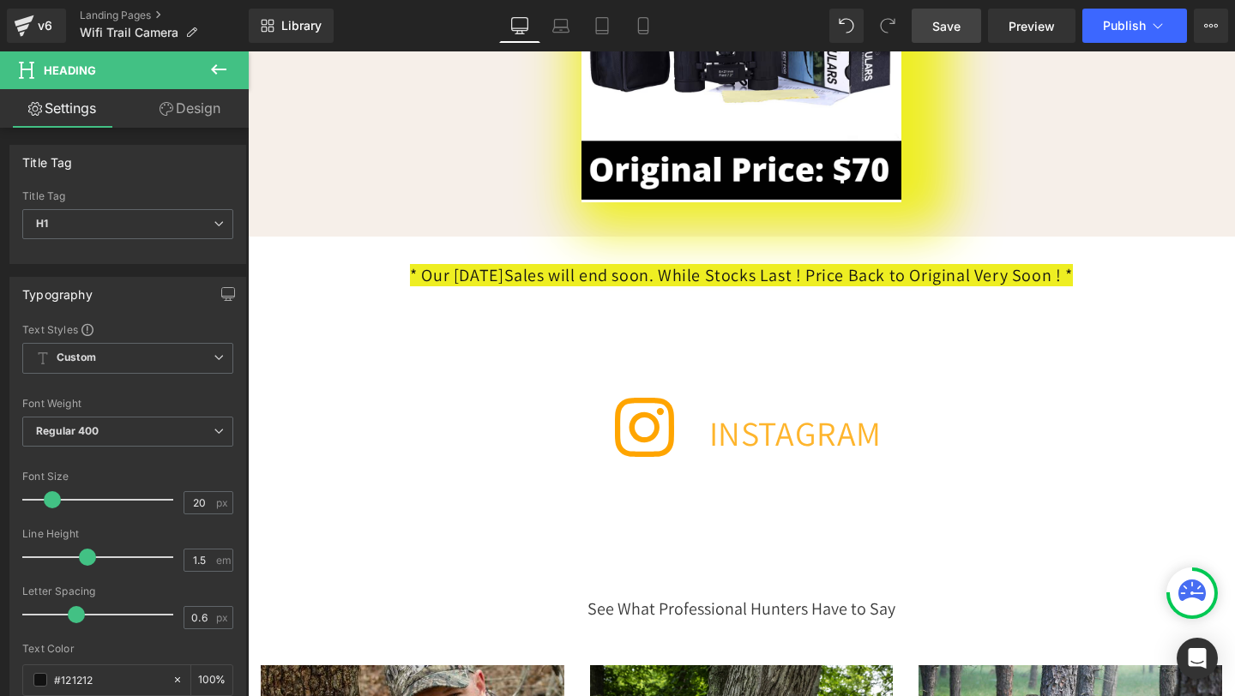
click at [959, 15] on link "Save" at bounding box center [946, 26] width 69 height 34
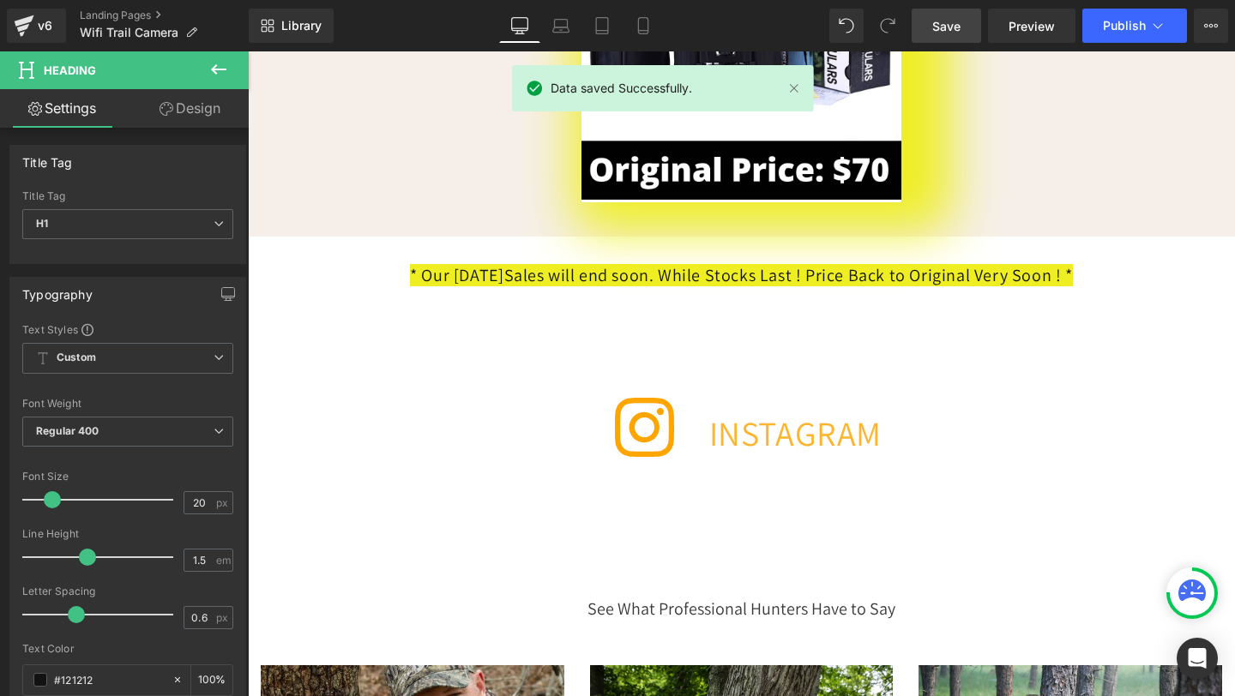
scroll to position [0, 0]
click at [1122, 32] on span "Publish" at bounding box center [1124, 26] width 43 height 14
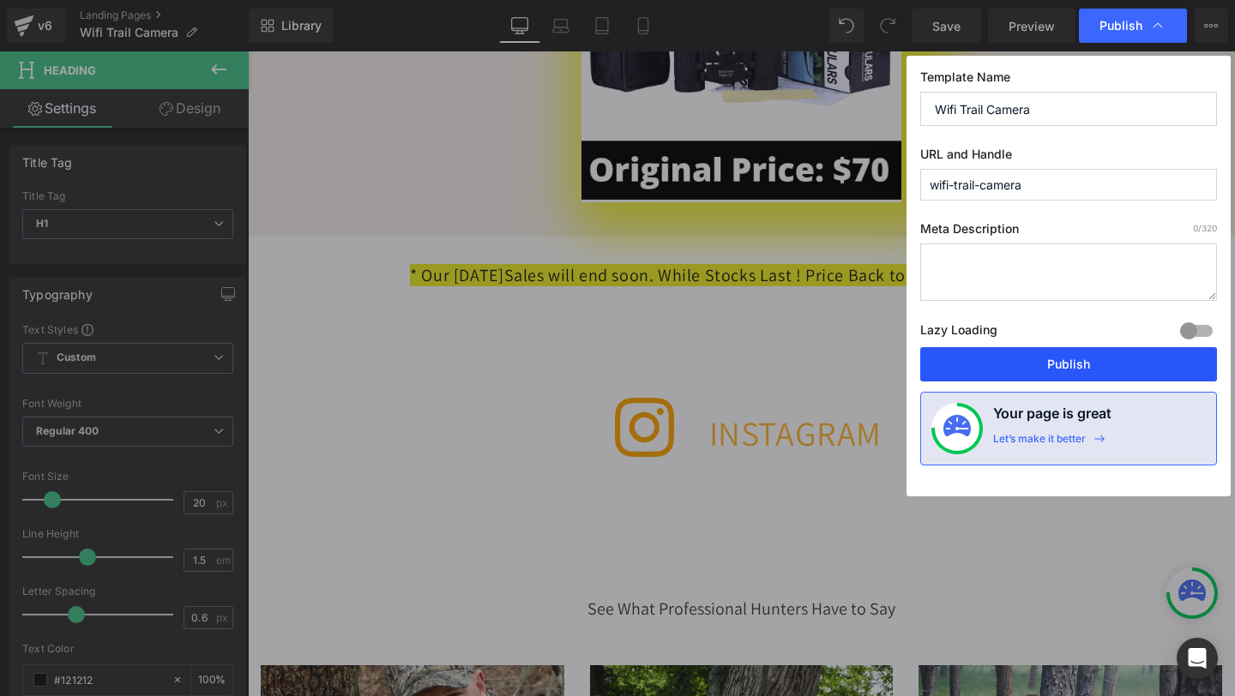
scroll to position [0, 859]
click at [1050, 361] on button "Publish" at bounding box center [1068, 364] width 297 height 34
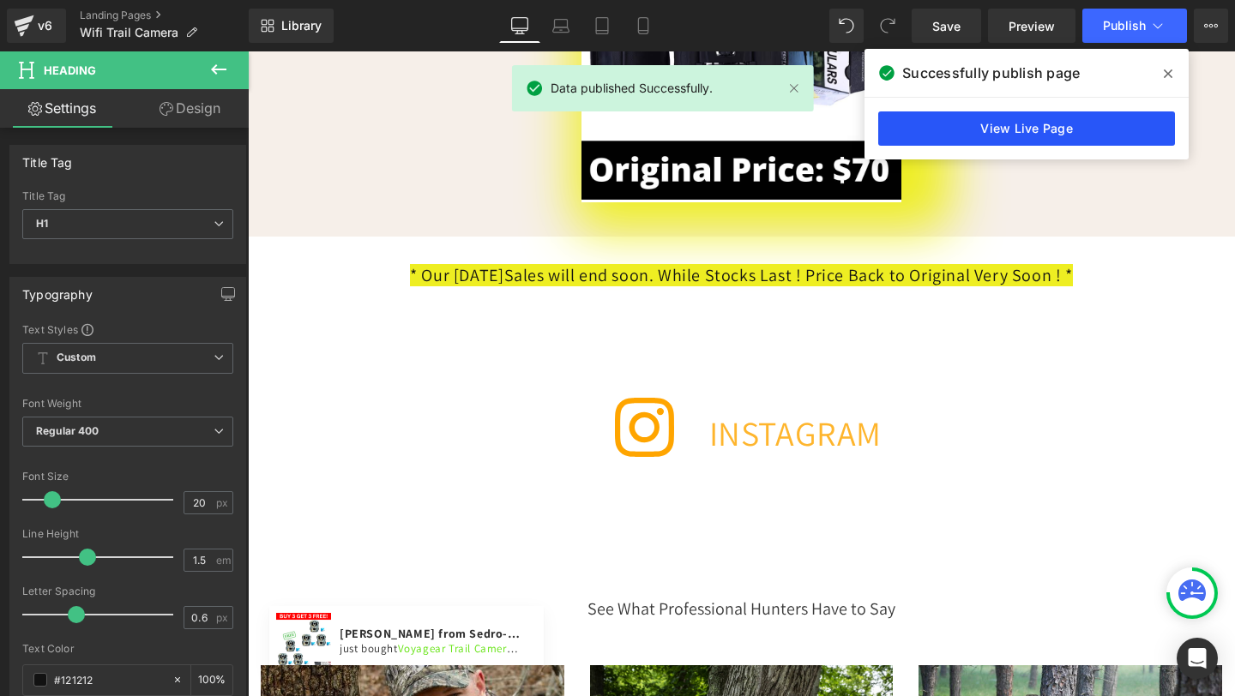
click at [928, 129] on link "View Live Page" at bounding box center [1026, 129] width 297 height 34
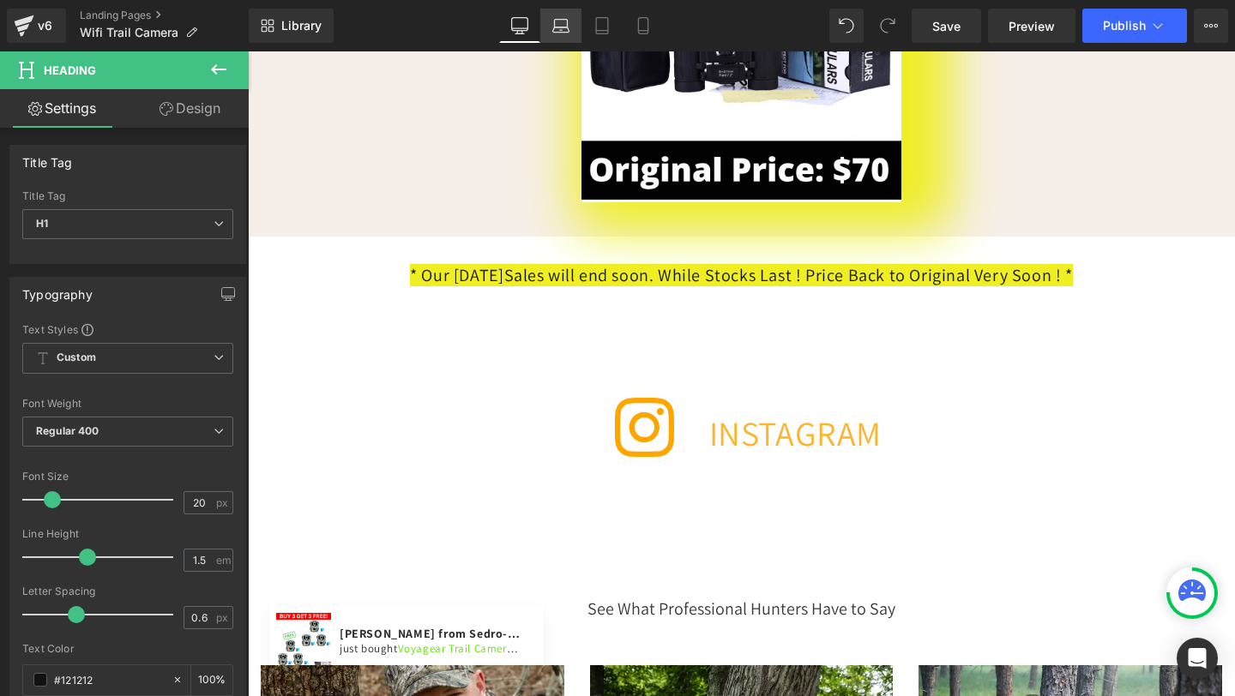
scroll to position [0, 859]
click at [644, 26] on icon at bounding box center [643, 25] width 17 height 17
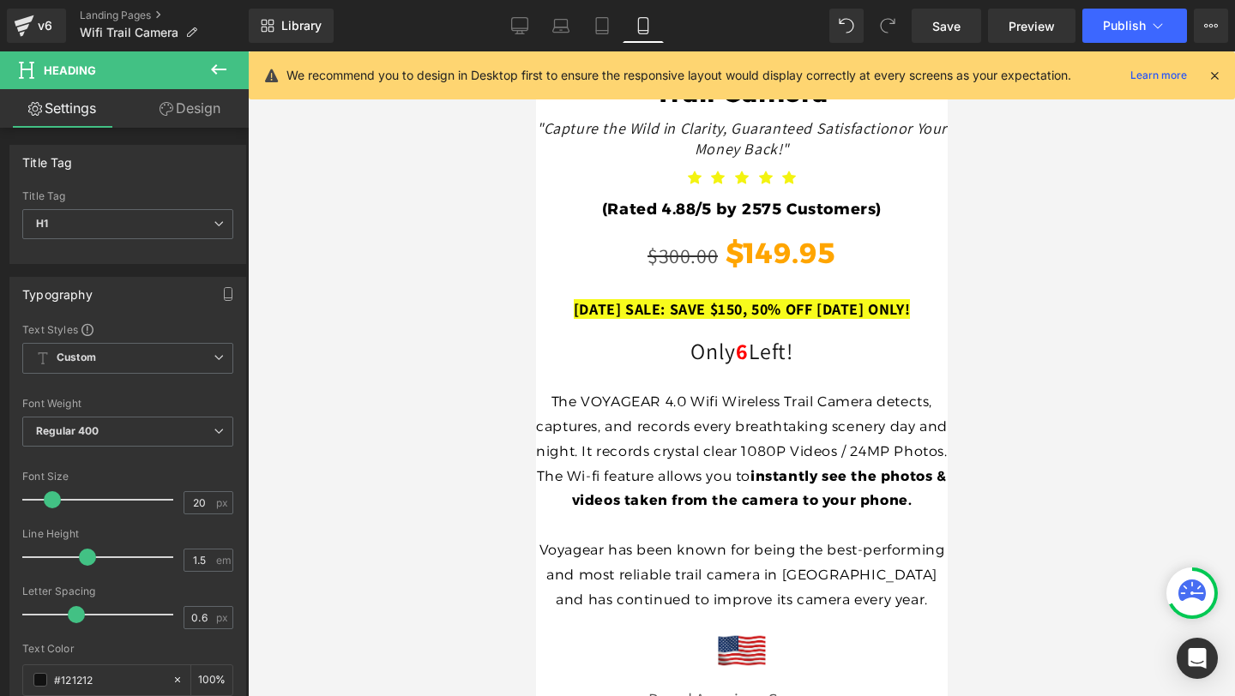
scroll to position [0, 0]
click at [115, 11] on link "Landing Pages" at bounding box center [164, 16] width 169 height 14
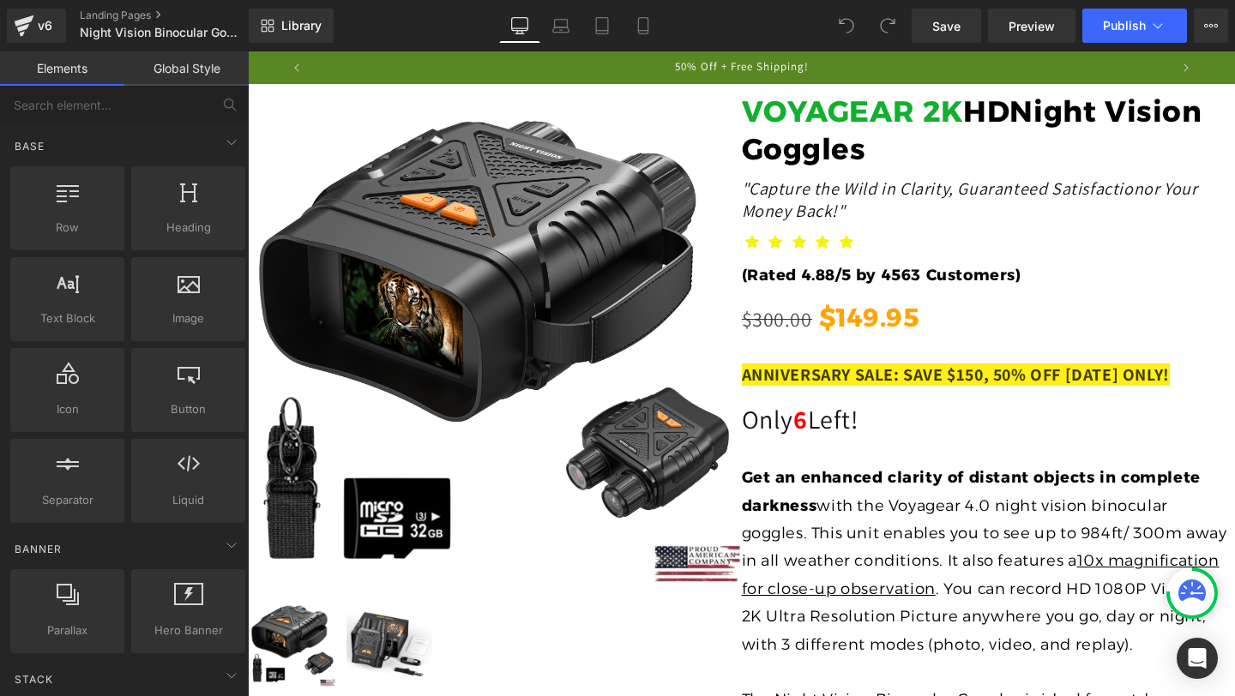
scroll to position [6975, 0]
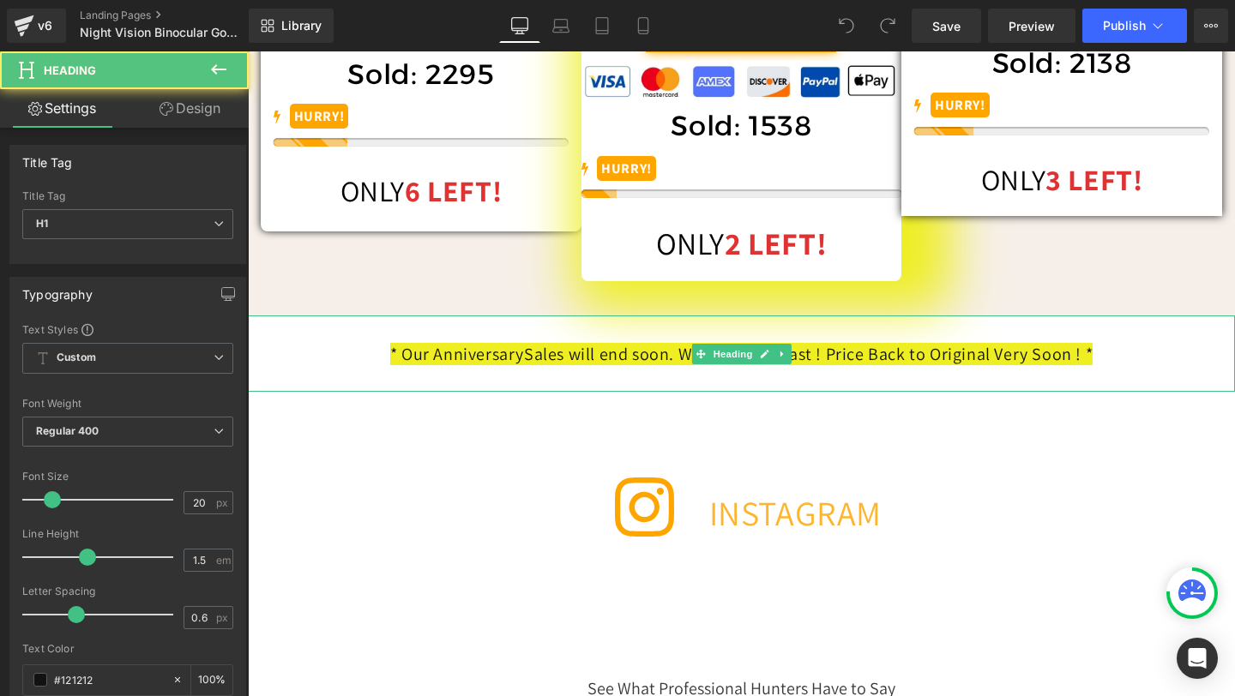
click at [501, 365] on span "* Our Anniversary" at bounding box center [457, 354] width 134 height 22
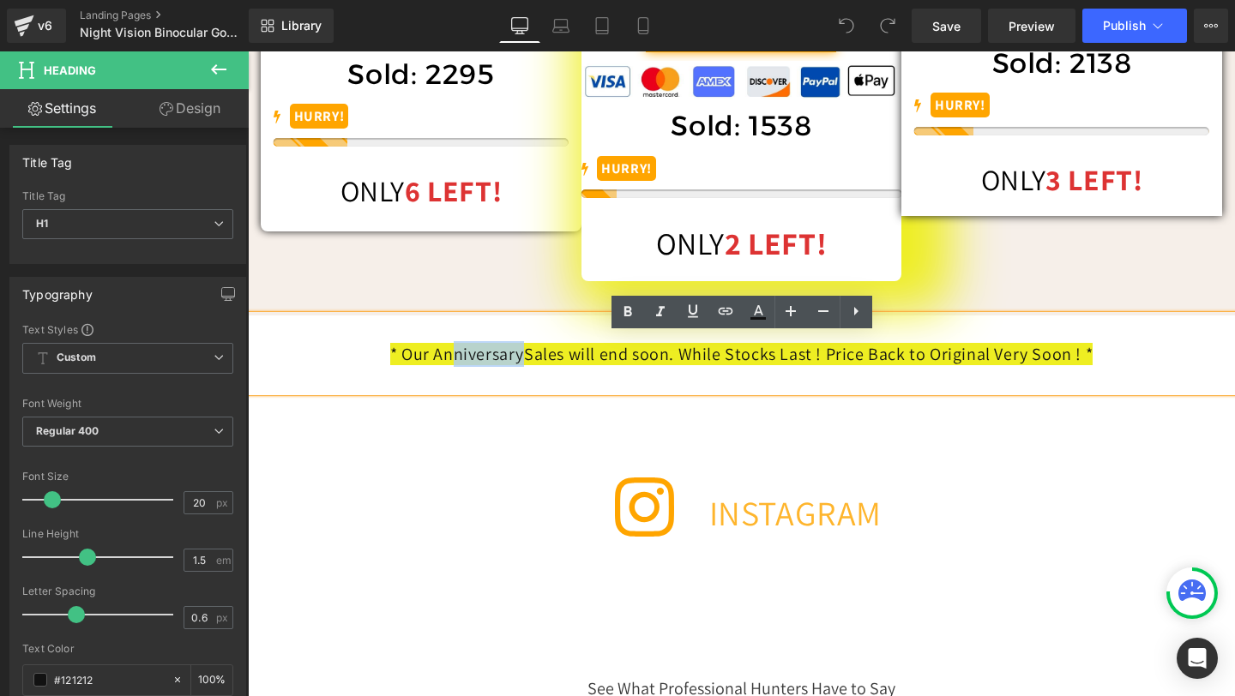
drag, startPoint x: 503, startPoint y: 376, endPoint x: 432, endPoint y: 377, distance: 70.4
click at [432, 367] on h1 "* Our Anniversary Sales will end soon. While Stocks Last ! Price Back to Origin…" at bounding box center [741, 354] width 987 height 26
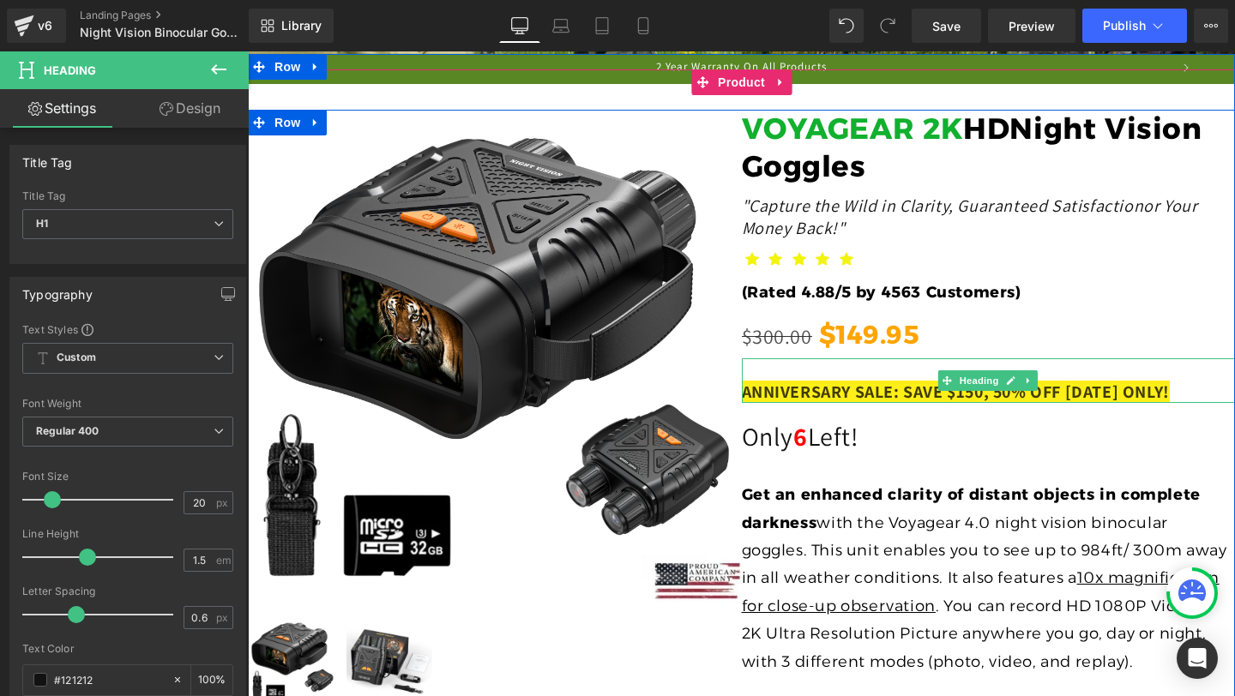
scroll to position [1070, 0]
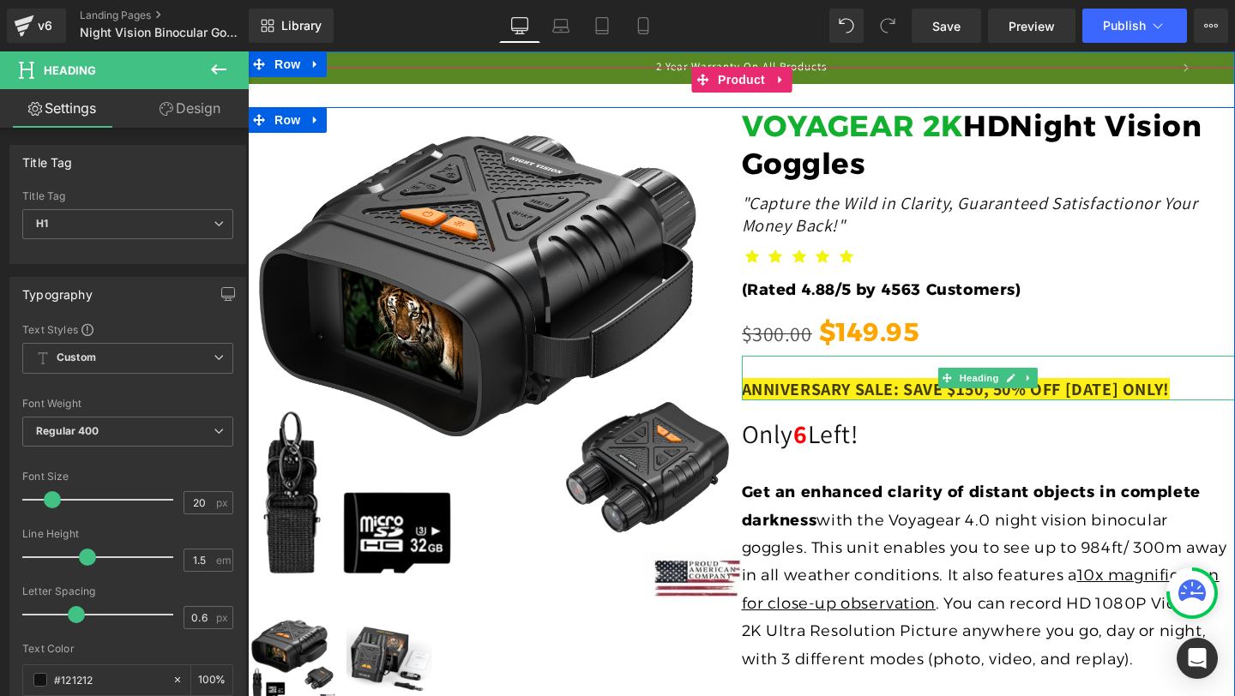
click at [846, 389] on span "ANNIVERSARY SALE: SAVE $150, 50% OFF [DATE] ONLY!" at bounding box center [956, 389] width 428 height 22
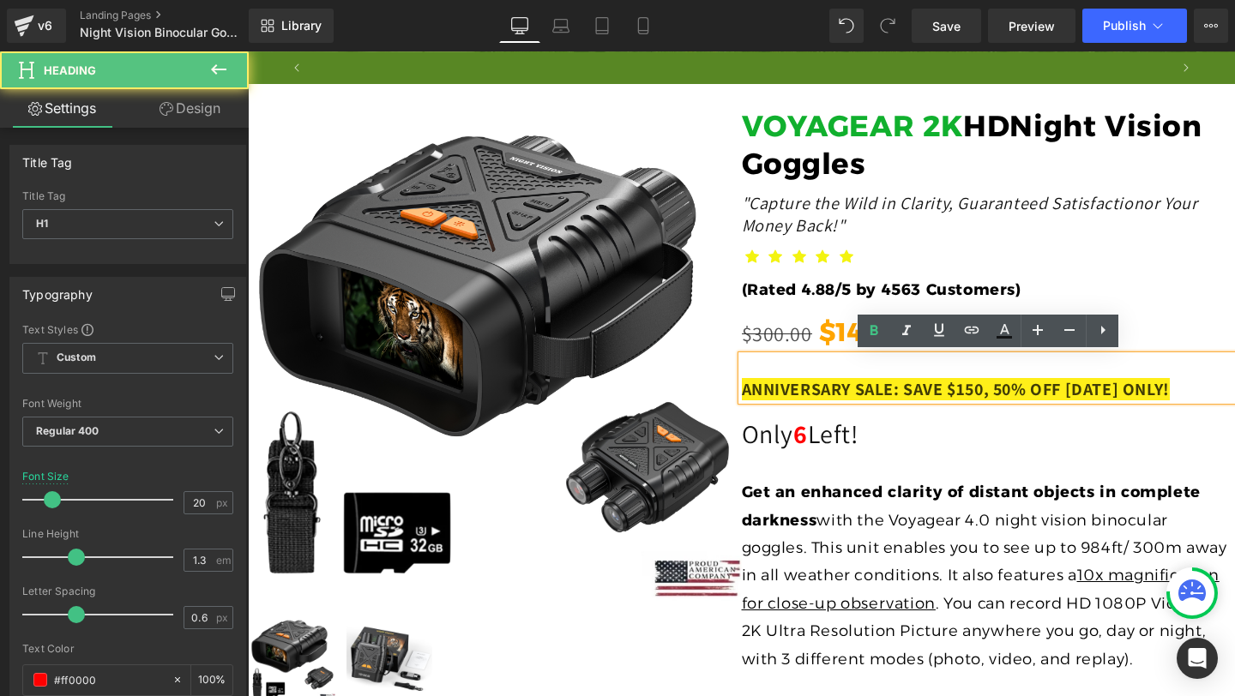
scroll to position [0, 0]
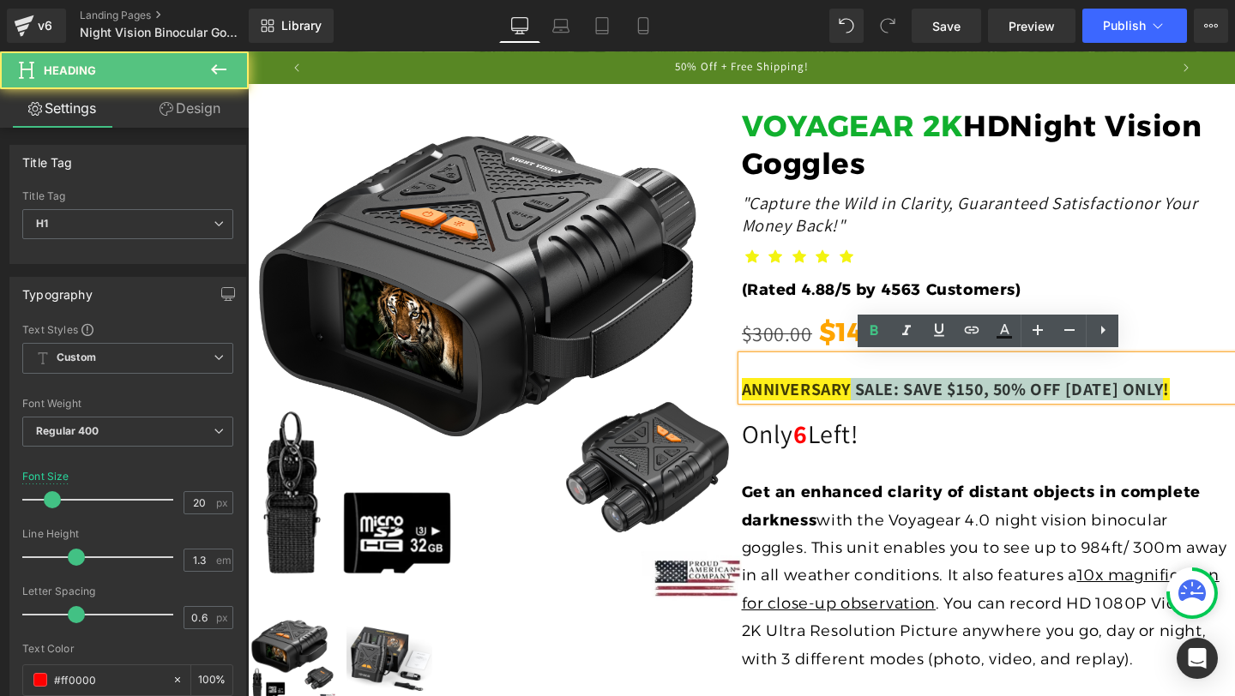
drag, startPoint x: 870, startPoint y: 389, endPoint x: 742, endPoint y: 389, distance: 127.8
click at [742, 389] on span "ANNIVERSARY SALE: SAVE $150, 50% OFF [DATE] ONLY!" at bounding box center [956, 389] width 428 height 22
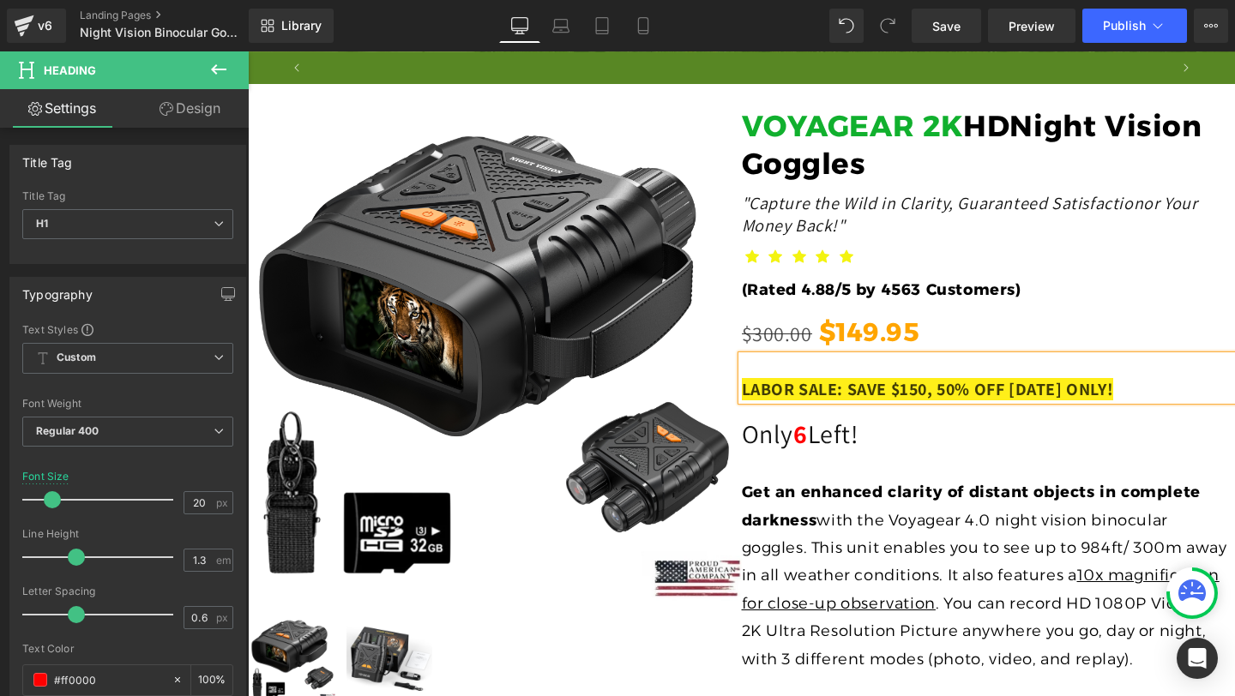
scroll to position [0, 859]
click at [946, 21] on span "Save" at bounding box center [946, 26] width 28 height 18
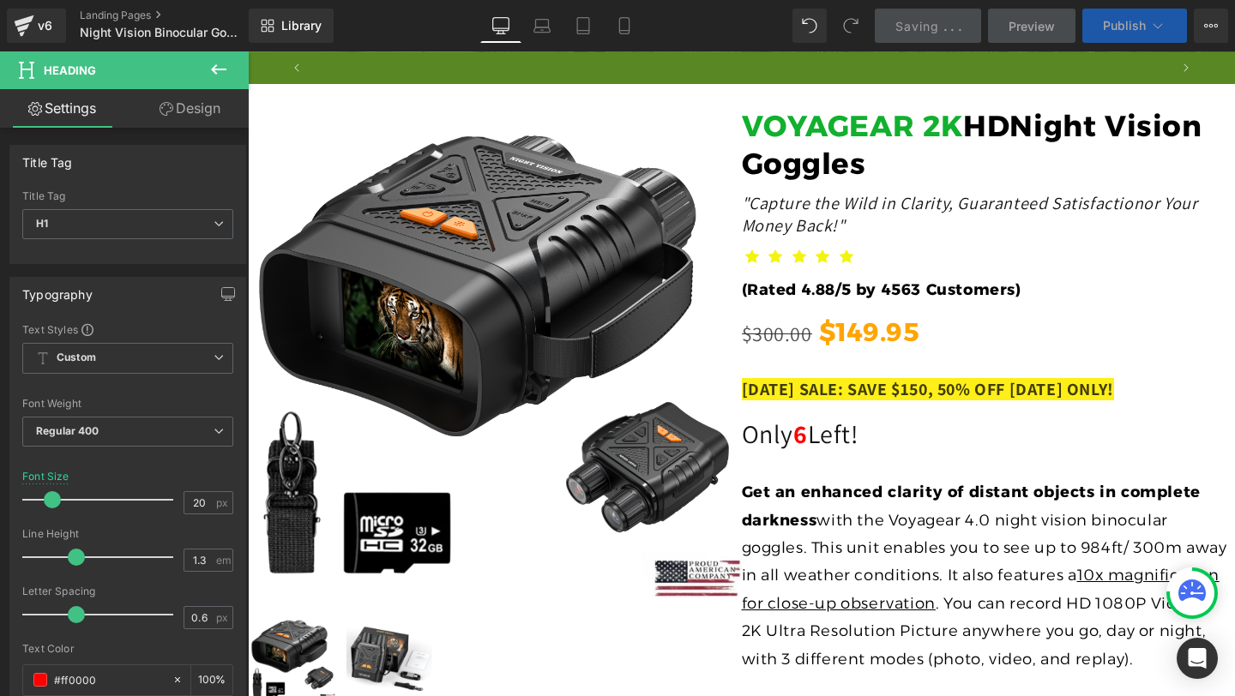
scroll to position [0, 0]
click at [627, 18] on icon at bounding box center [624, 26] width 9 height 16
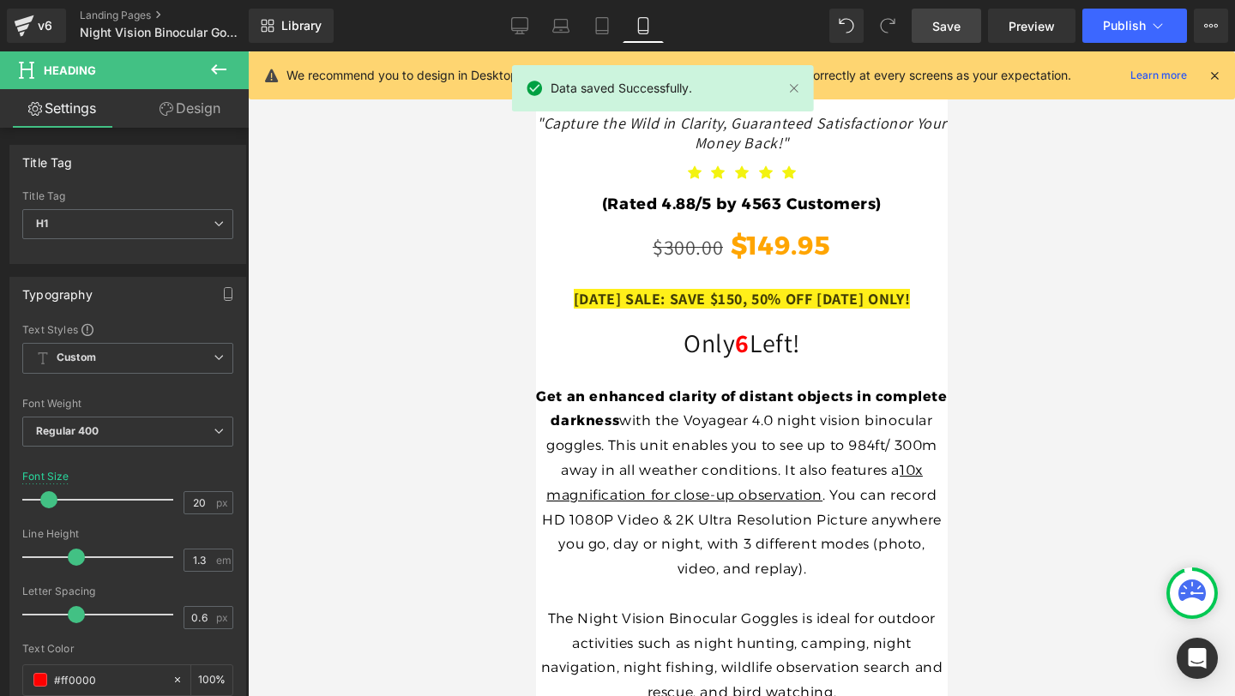
scroll to position [12913, 0]
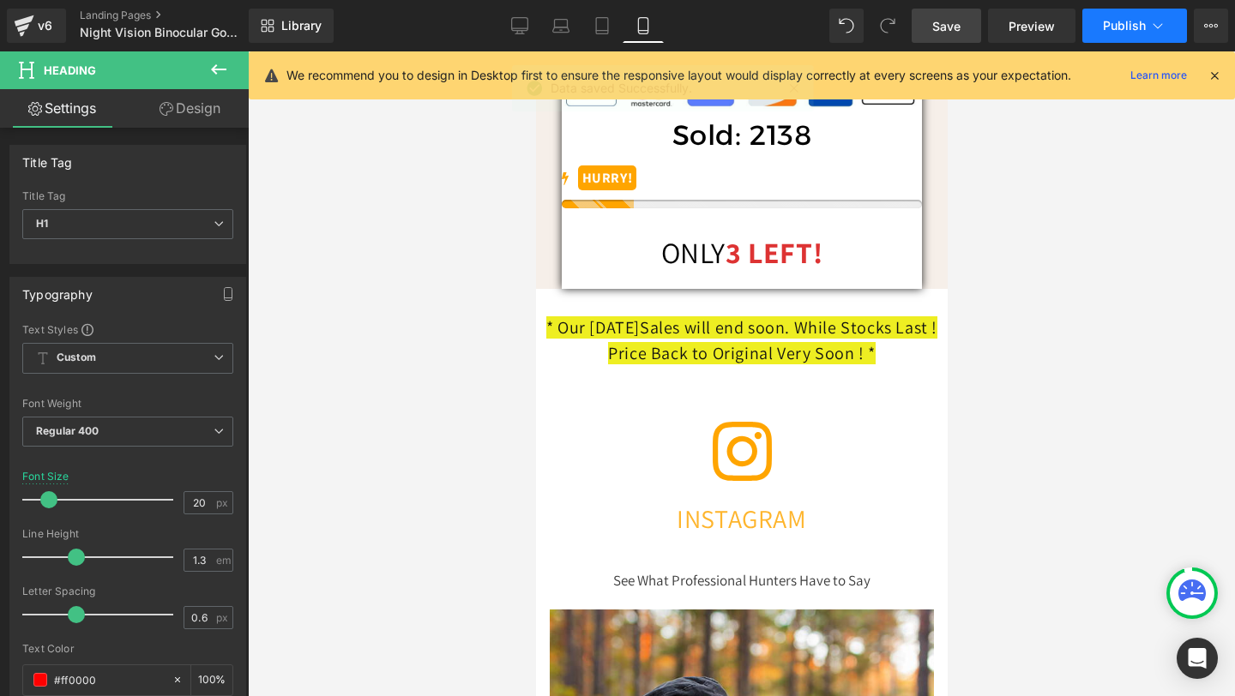
click at [1118, 36] on button "Publish" at bounding box center [1134, 26] width 105 height 34
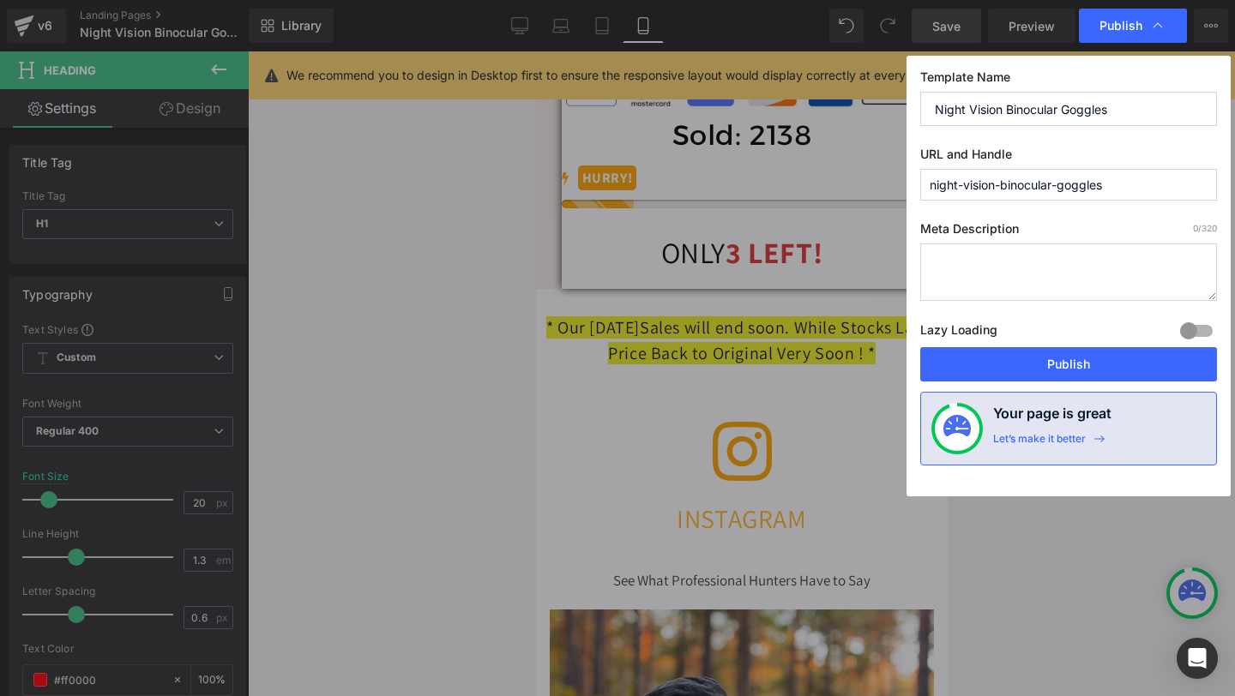
scroll to position [0, 628]
click at [1045, 366] on button "Publish" at bounding box center [1068, 364] width 297 height 34
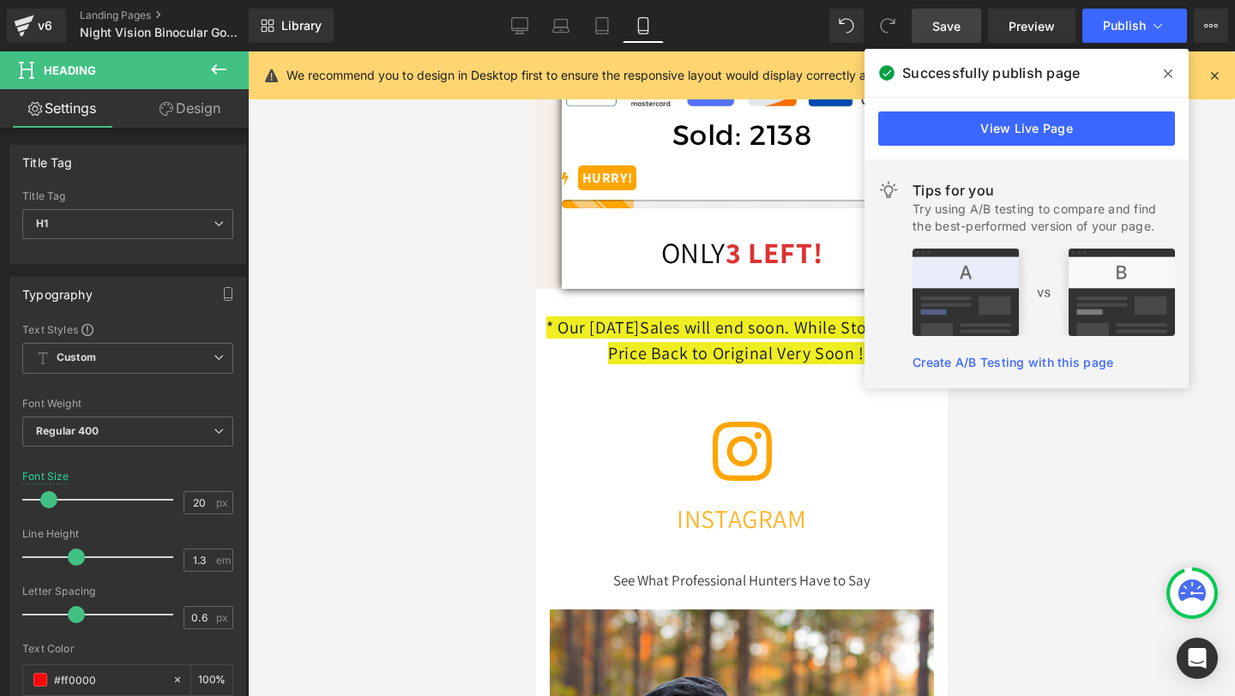
scroll to position [0, 628]
click at [1169, 68] on icon at bounding box center [1168, 74] width 9 height 14
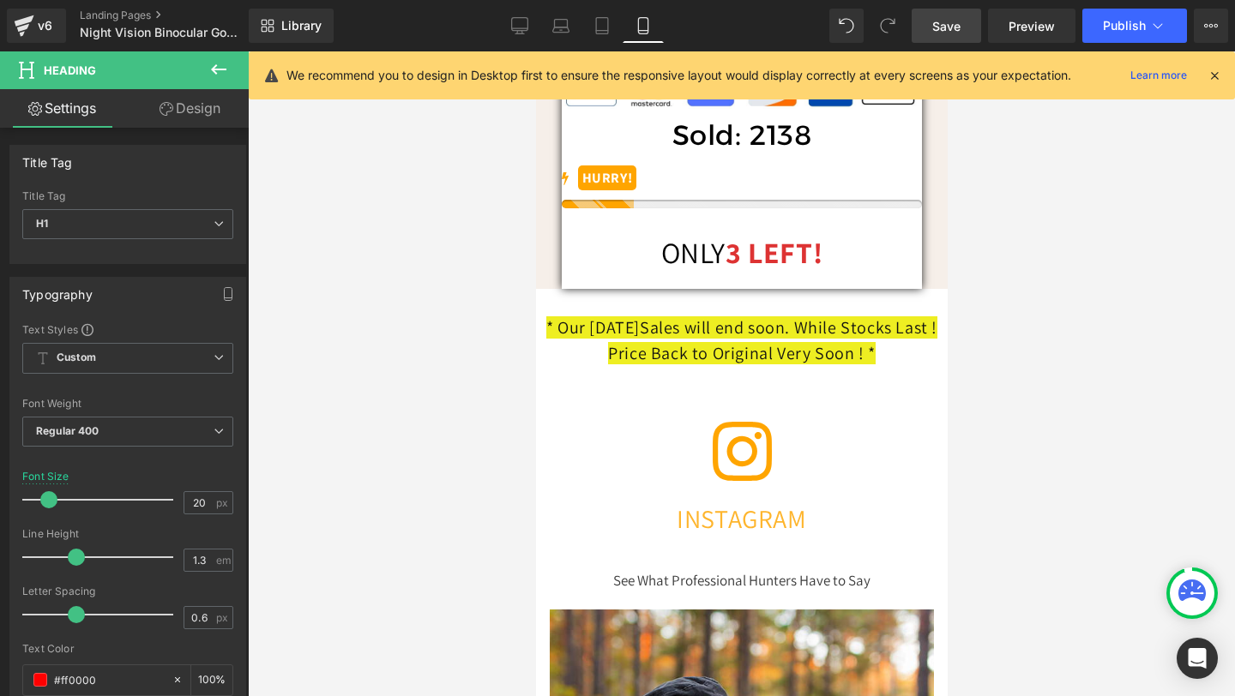
scroll to position [0, 0]
click at [952, 18] on span "Save" at bounding box center [946, 26] width 28 height 18
